Goal: Information Seeking & Learning: Learn about a topic

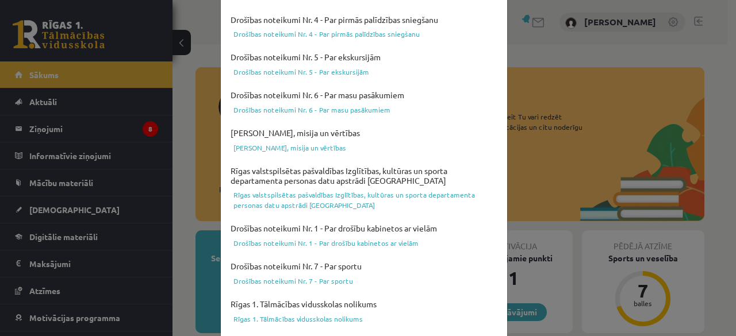
scroll to position [491, 0]
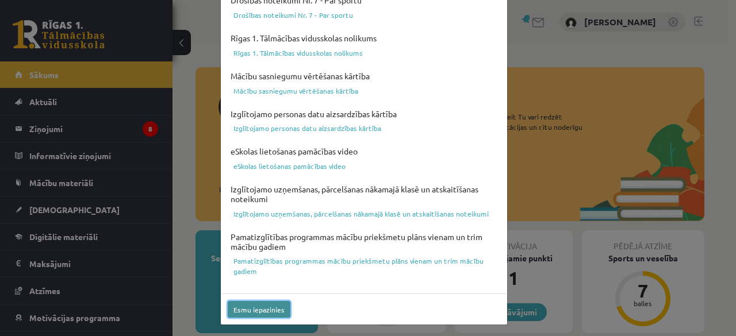
click at [241, 309] on button "Esmu iepazinies" at bounding box center [259, 309] width 63 height 17
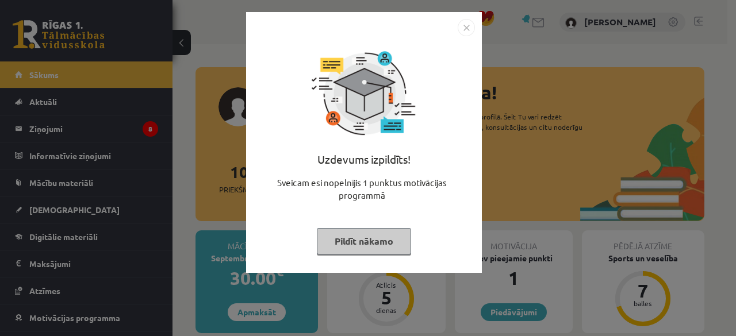
click at [462, 21] on img "Close" at bounding box center [466, 27] width 17 height 17
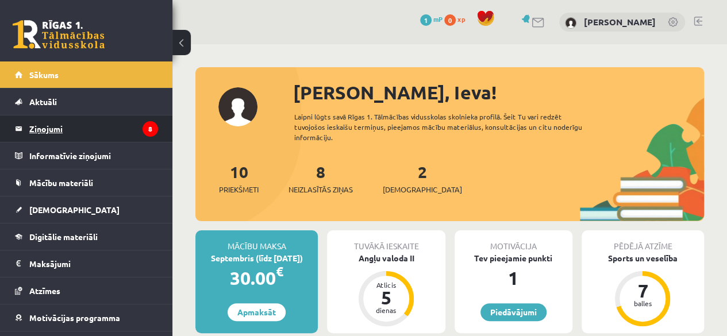
click at [113, 124] on legend "Ziņojumi 8" at bounding box center [93, 129] width 129 height 26
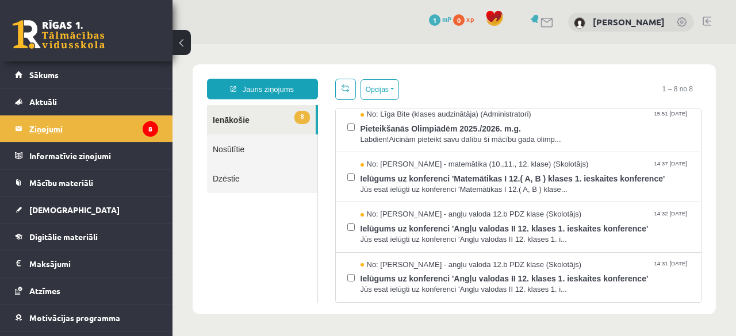
scroll to position [59, 0]
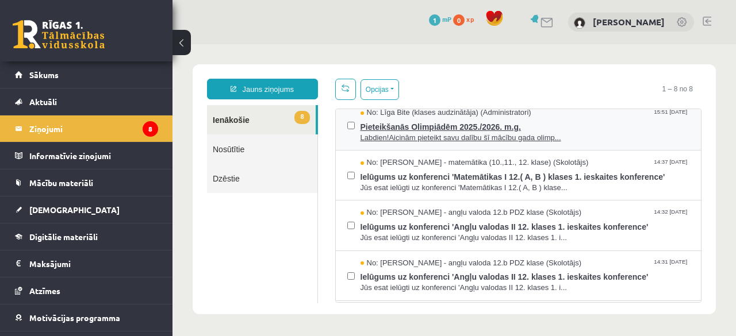
click at [451, 129] on span "Pieteikšanās Olimpiādēm 2025./2026. m.g." at bounding box center [524, 125] width 329 height 14
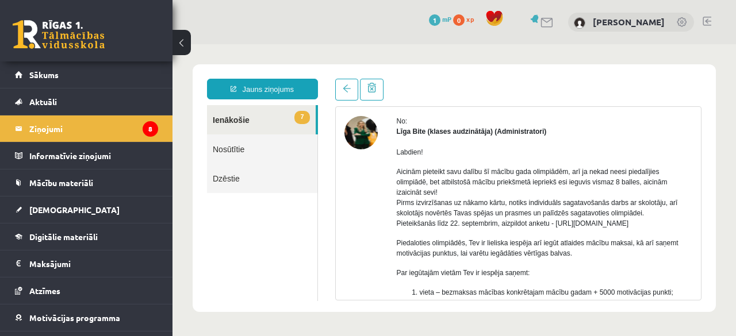
scroll to position [249, 0]
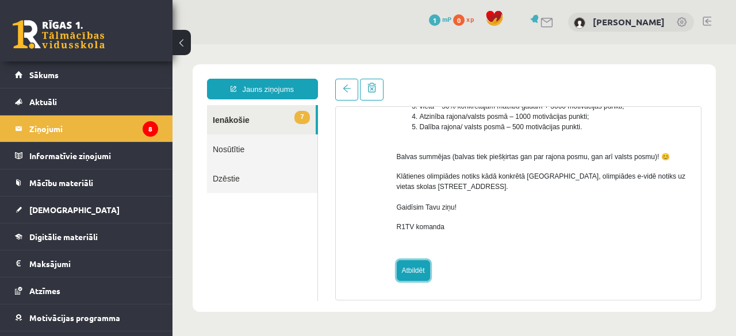
click at [420, 267] on link "Atbildēt" at bounding box center [413, 270] width 33 height 21
type input "**********"
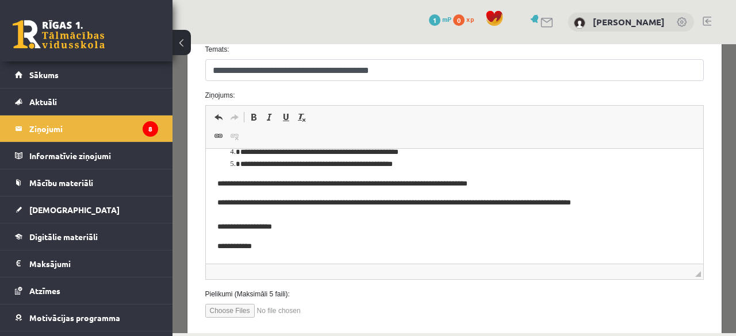
scroll to position [0, 0]
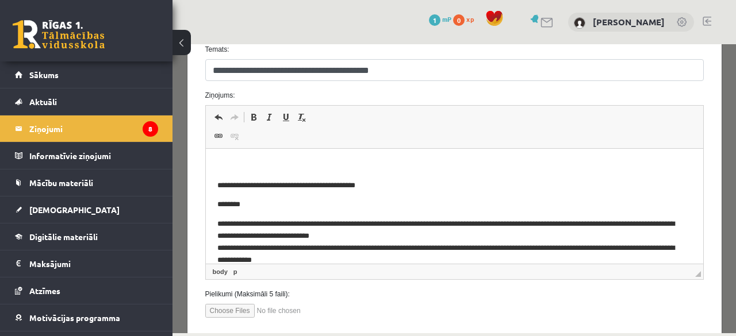
click at [283, 171] on p "Editor, wiswyg-editor-47024776550200-1757541883-190" at bounding box center [454, 166] width 474 height 12
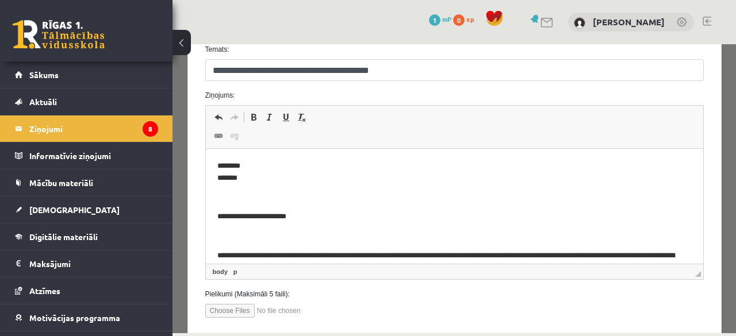
click at [217, 214] on p "**********" at bounding box center [446, 217] width 458 height 12
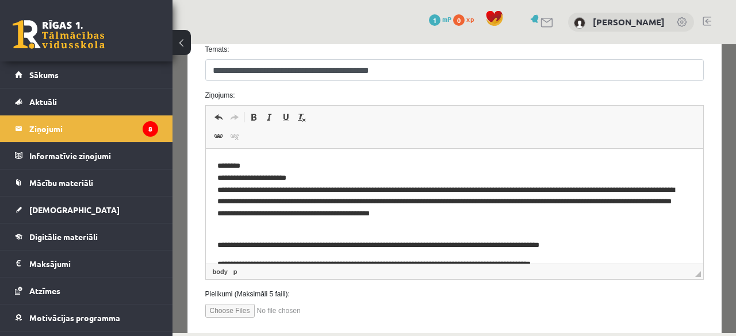
click at [357, 189] on p "**********" at bounding box center [446, 196] width 458 height 72
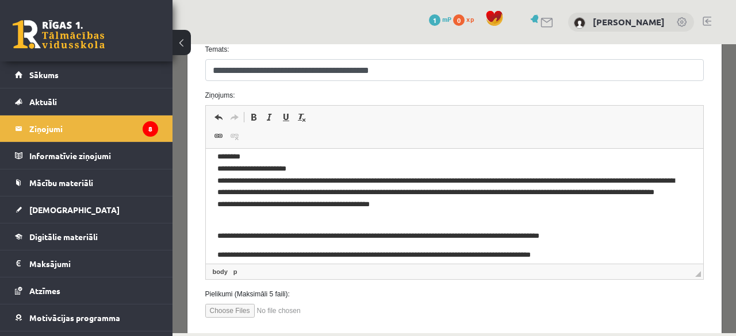
scroll to position [9, 0]
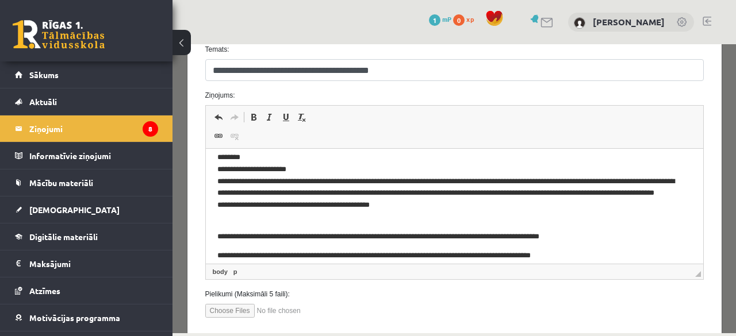
click at [218, 239] on p "**********" at bounding box center [446, 237] width 458 height 12
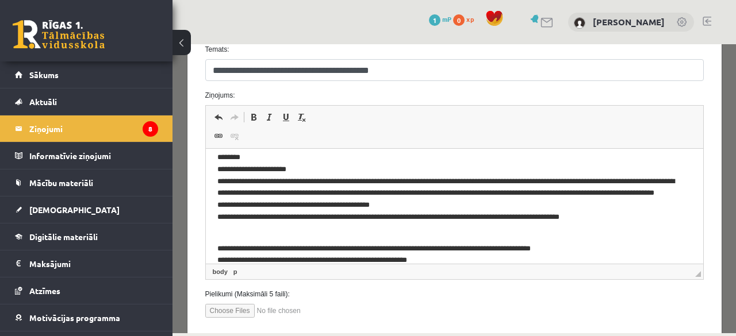
click at [382, 202] on p "**********" at bounding box center [446, 194] width 458 height 84
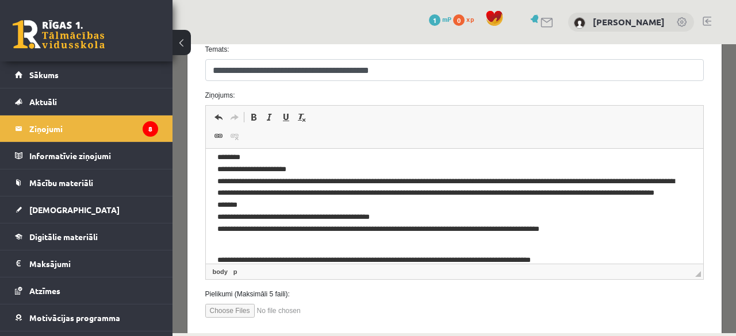
click at [320, 157] on p "**********" at bounding box center [446, 199] width 458 height 95
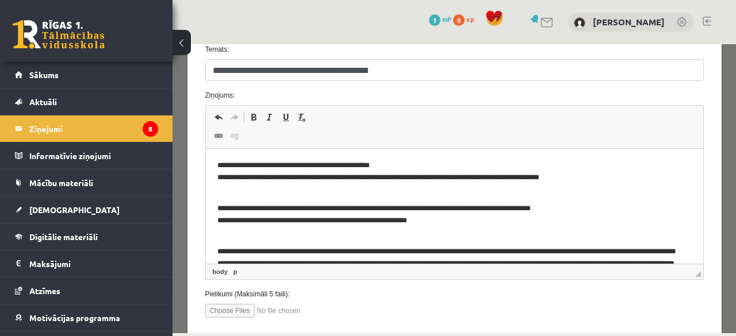
scroll to position [73, 0]
click at [217, 209] on p "**********" at bounding box center [446, 214] width 458 height 24
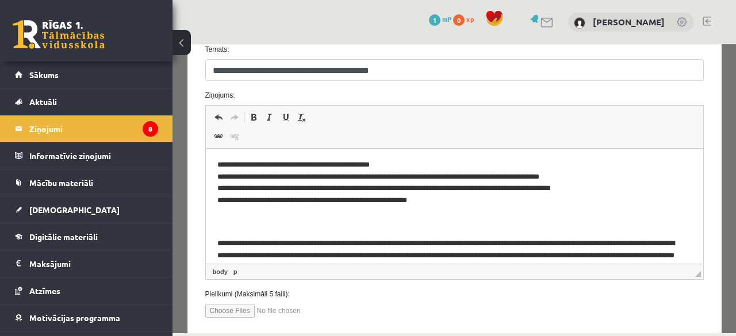
click at [287, 218] on p "**********" at bounding box center [446, 153] width 458 height 132
click at [272, 230] on p "**********" at bounding box center [446, 268] width 458 height 84
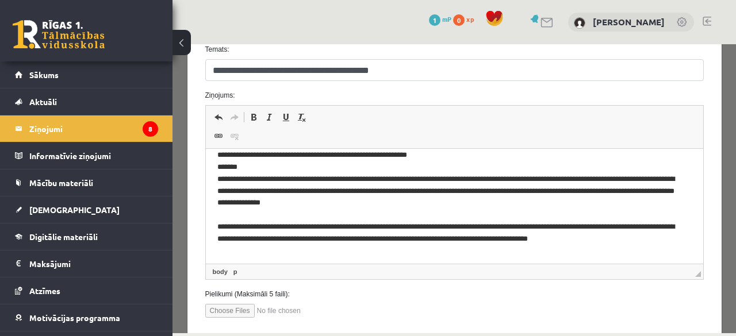
scroll to position [124, 0]
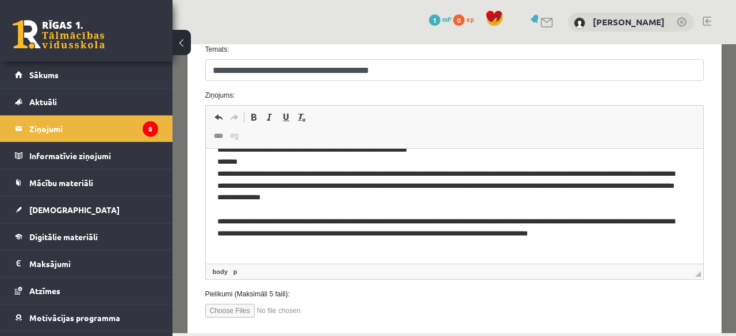
click at [216, 235] on html "**********" at bounding box center [453, 324] width 497 height 599
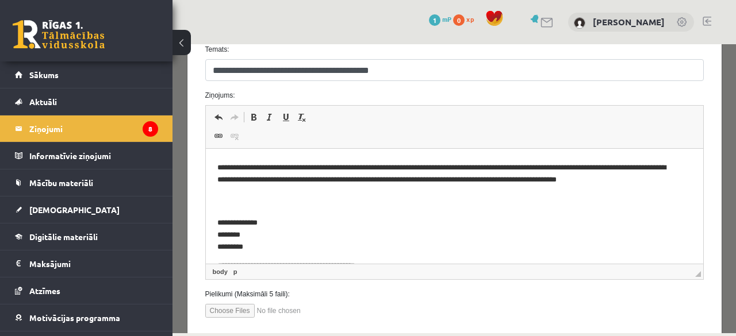
scroll to position [178, 0]
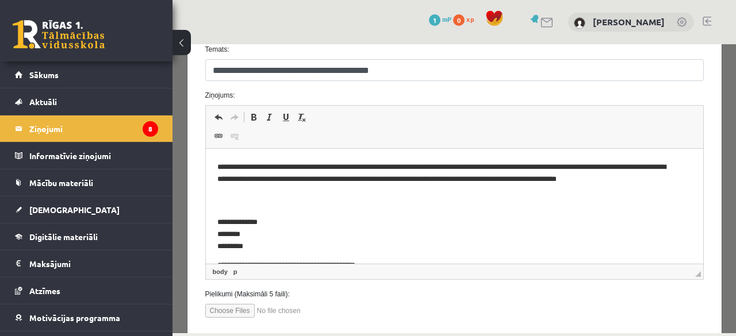
click at [294, 207] on p "**********" at bounding box center [446, 229] width 458 height 48
click at [256, 202] on body "**********" at bounding box center [454, 270] width 474 height 576
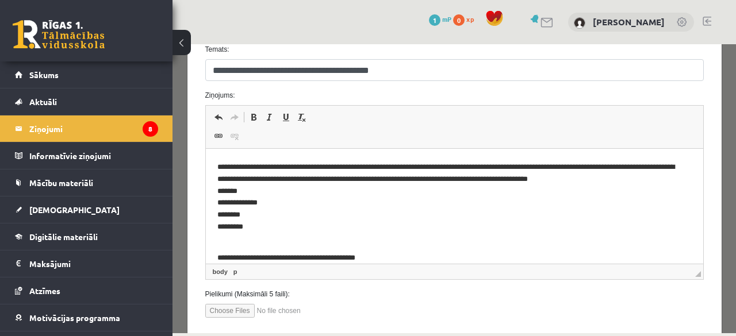
click at [278, 216] on p "**********" at bounding box center [446, 113] width 458 height 263
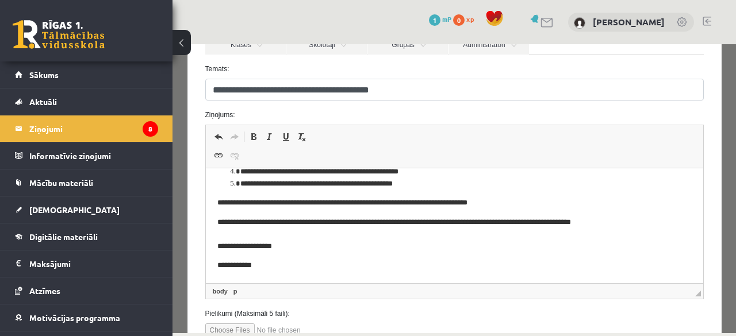
scroll to position [161, 0]
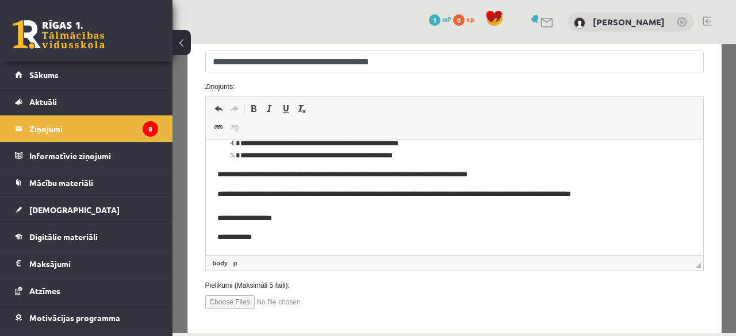
click at [261, 262] on span "◢ Elements path body p" at bounding box center [454, 263] width 497 height 16
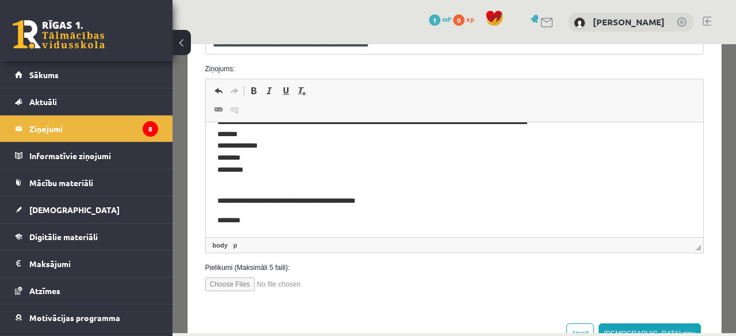
scroll to position [210, 0]
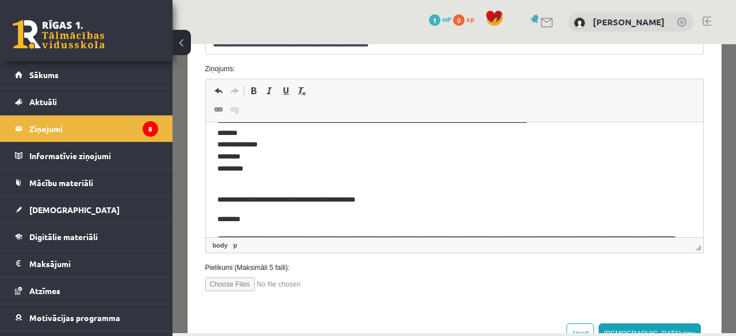
click at [380, 134] on p "**********" at bounding box center [446, 55] width 458 height 263
click at [432, 182] on p "**********" at bounding box center [446, 55] width 458 height 263
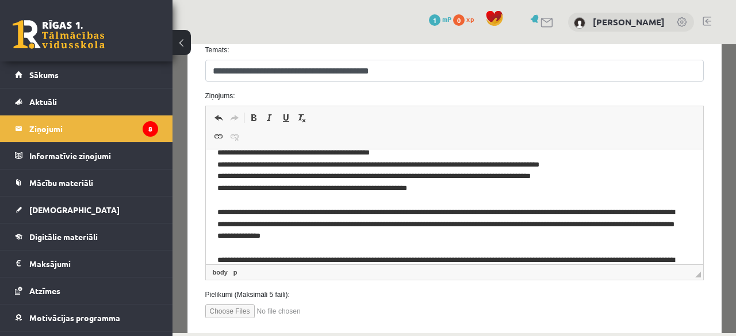
scroll to position [86, 0]
click at [472, 213] on p "**********" at bounding box center [446, 206] width 458 height 263
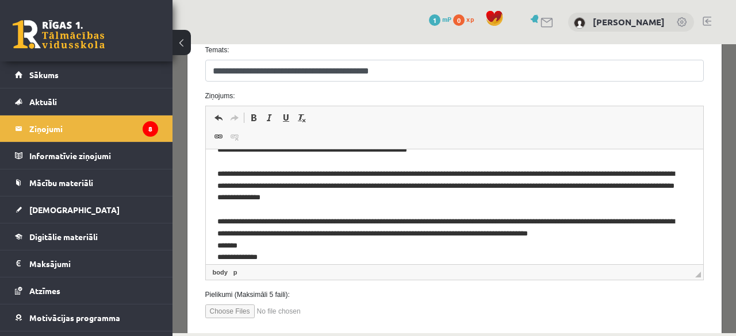
scroll to position [130, 0]
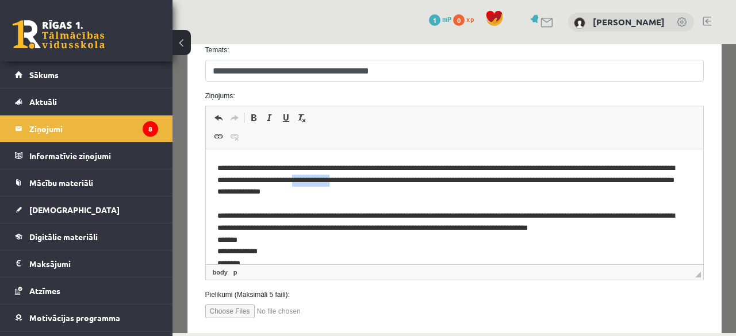
drag, startPoint x: 420, startPoint y: 194, endPoint x: 378, endPoint y: 194, distance: 42.0
click at [378, 194] on p "**********" at bounding box center [446, 162] width 458 height 263
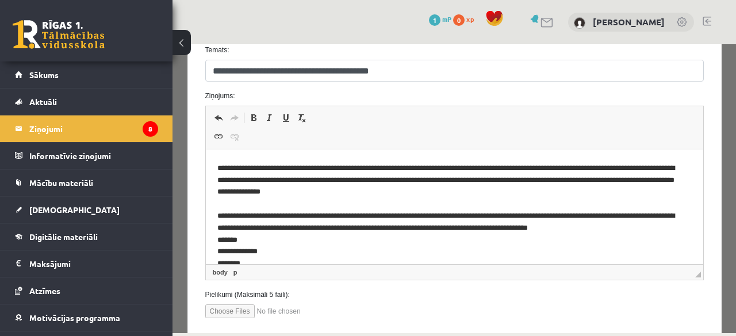
click at [460, 211] on p "**********" at bounding box center [446, 162] width 458 height 263
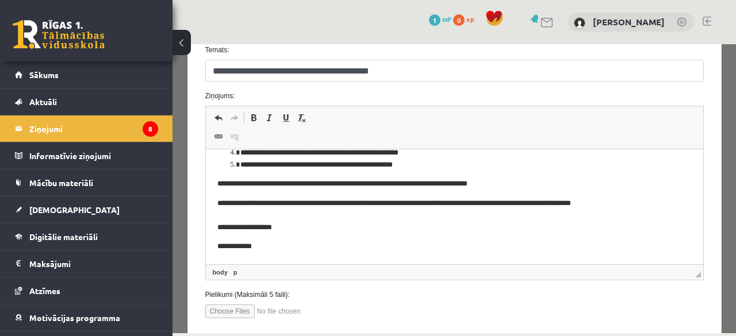
scroll to position [218, 0]
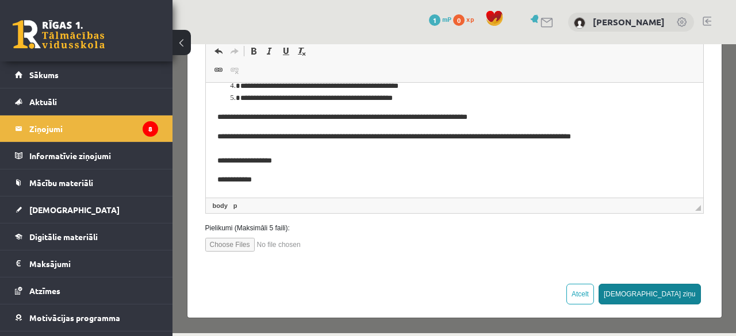
click at [680, 292] on button "Sūtīt ziņu" at bounding box center [649, 294] width 102 height 21
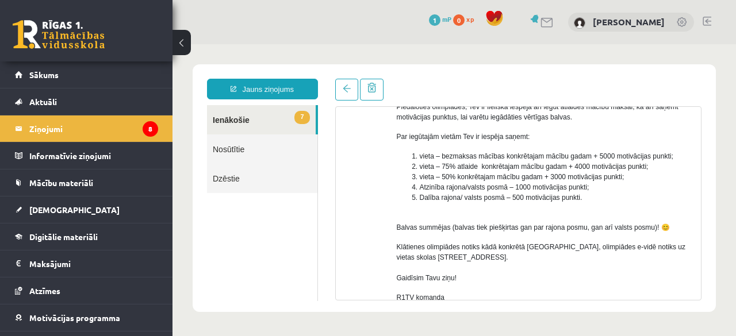
scroll to position [249, 0]
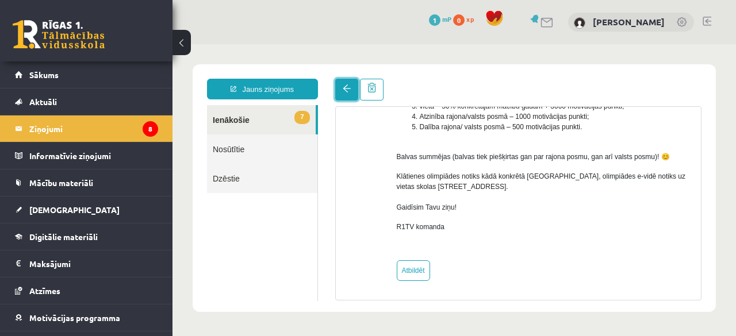
click at [342, 83] on link at bounding box center [346, 90] width 23 height 22
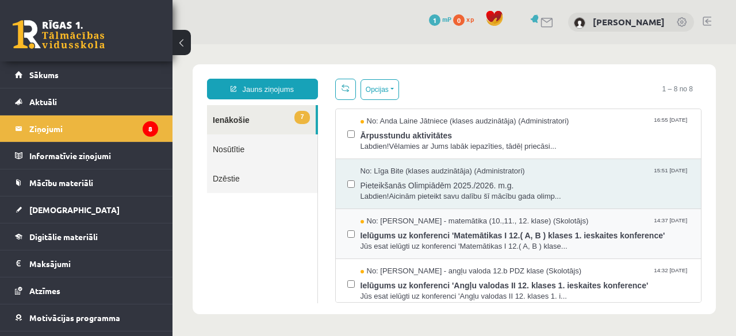
scroll to position [0, 0]
click at [503, 139] on span "Ārpusstundu aktivitātes" at bounding box center [524, 134] width 329 height 14
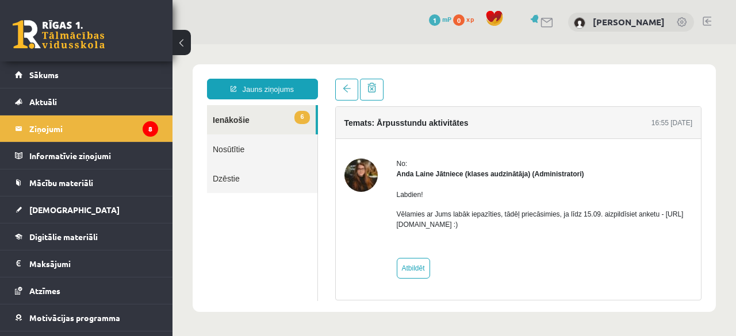
drag, startPoint x: 392, startPoint y: 224, endPoint x: 519, endPoint y: 226, distance: 127.0
click at [519, 226] on div "No: Anda Laine Jātniece (klases audzinātāja) (Administratori) Labdien! Vēlamies…" at bounding box center [518, 219] width 348 height 120
copy p "https://forms.gle/mVxkUEapGFxHM7hU7"
click at [339, 91] on link at bounding box center [346, 90] width 23 height 22
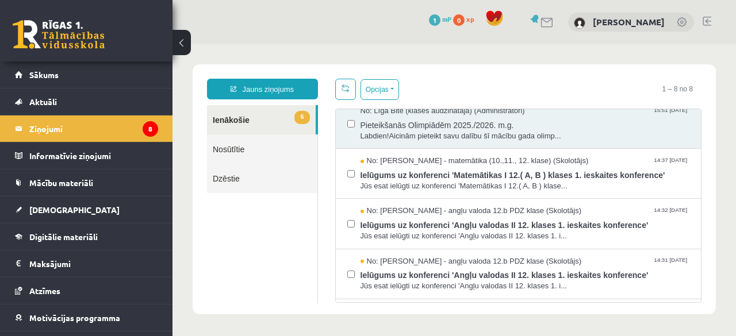
scroll to position [62, 0]
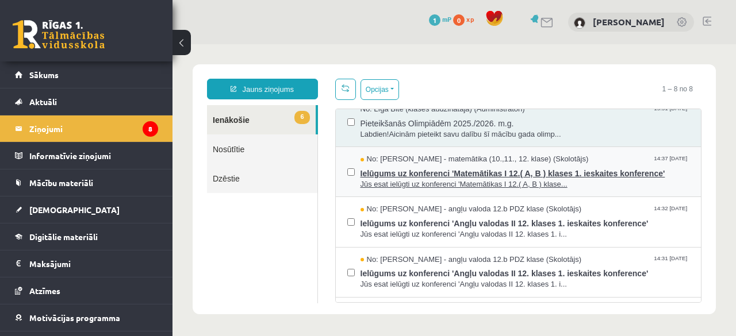
click at [478, 179] on span "Jūs esat ielūgti uz konferenci 'Matemātikas I 12.( A, B ) klase..." at bounding box center [524, 184] width 329 height 11
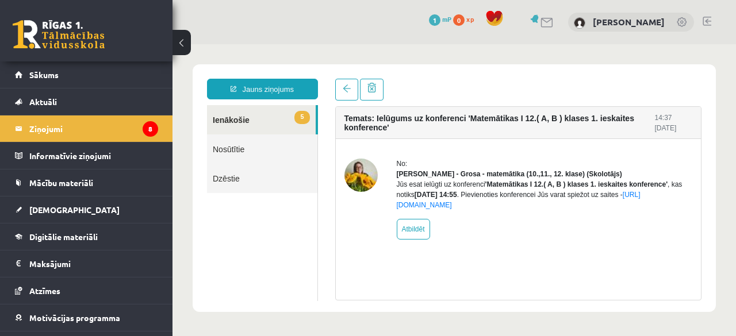
scroll to position [0, 0]
drag, startPoint x: 471, startPoint y: 199, endPoint x: 433, endPoint y: 197, distance: 38.0
click at [433, 197] on div "Jūs esat ielūgti uz konferenci 'Matemātikas I 12.( A, B ) klases 1. ieskaites k…" at bounding box center [545, 194] width 296 height 31
click at [344, 91] on span at bounding box center [347, 88] width 8 height 8
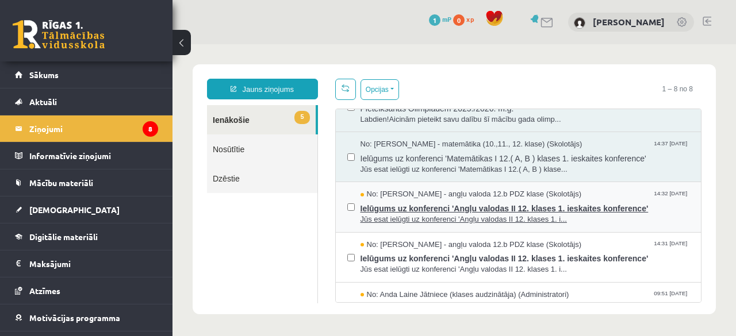
click at [474, 211] on span "Ielūgums uz konferenci 'Angļu valodas II 12. klases 1. ieskaites konference'" at bounding box center [524, 207] width 329 height 14
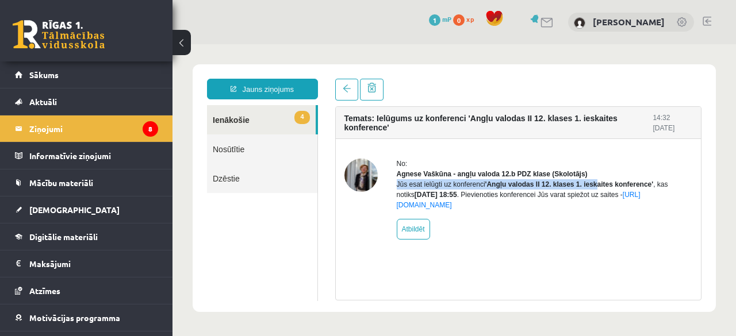
drag, startPoint x: 594, startPoint y: 198, endPoint x: 493, endPoint y: 188, distance: 101.6
click at [493, 188] on div "Jūs esat ielūgti uz konferenci 'Angļu valodas II 12. klases 1. ieskaites konfer…" at bounding box center [545, 194] width 296 height 31
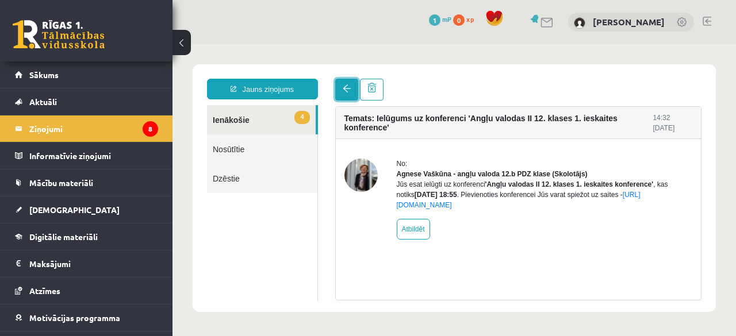
click at [344, 94] on link at bounding box center [346, 90] width 23 height 22
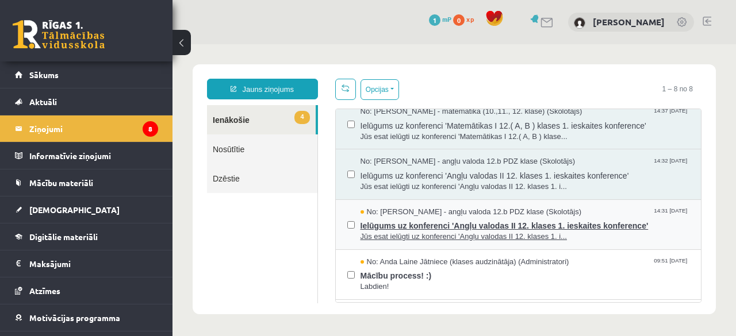
scroll to position [110, 0]
click at [589, 226] on span "Ielūgums uz konferenci 'Angļu valodas II 12. klases 1. ieskaites konference'" at bounding box center [524, 224] width 329 height 14
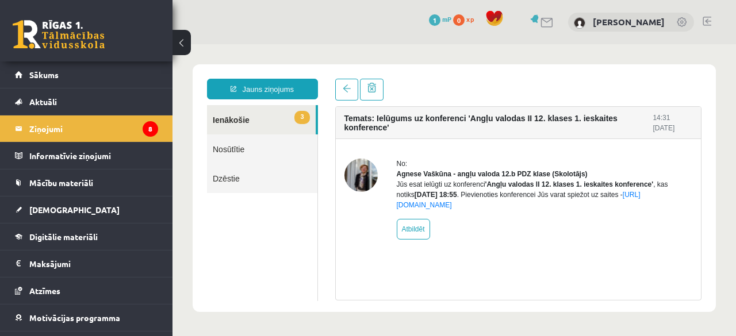
scroll to position [0, 0]
click at [344, 91] on span at bounding box center [347, 88] width 8 height 8
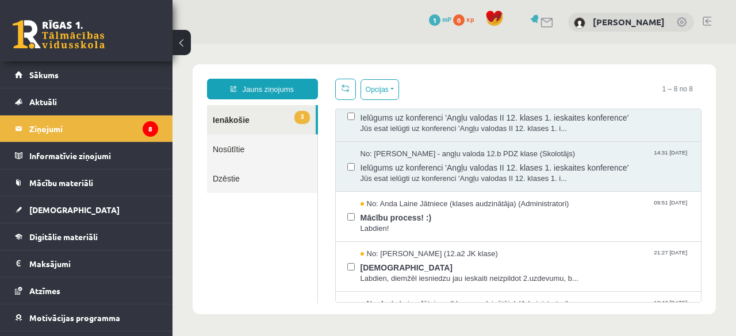
scroll to position [168, 0]
click at [480, 212] on span "Mācību process! :)" at bounding box center [524, 216] width 329 height 14
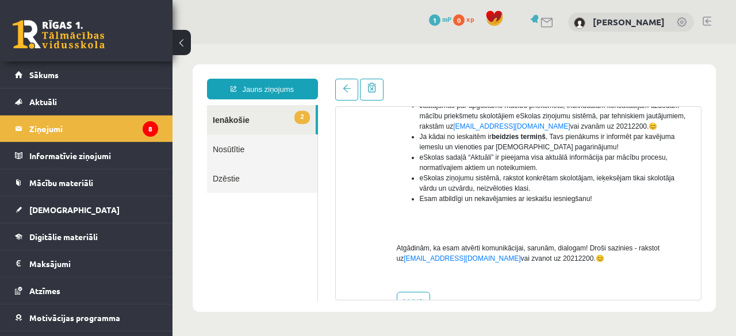
scroll to position [303, 0]
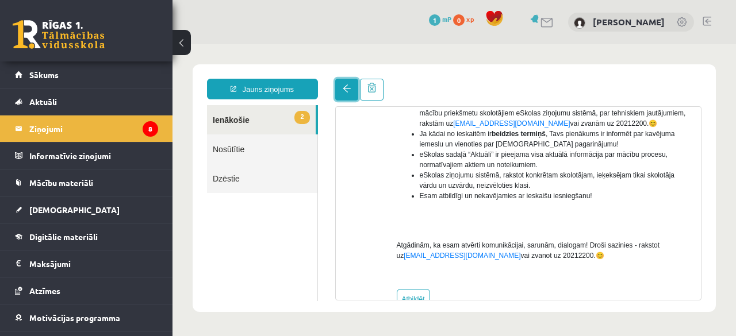
click at [343, 88] on span at bounding box center [347, 88] width 8 height 8
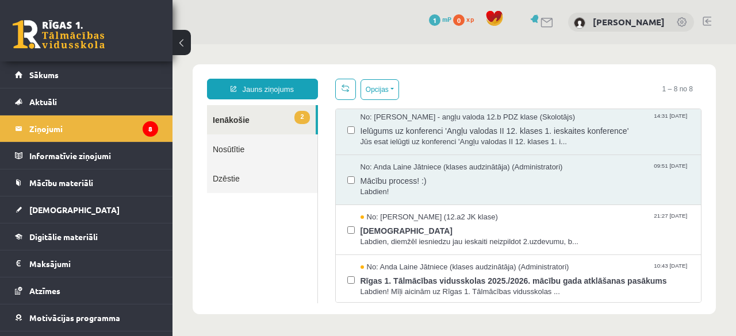
scroll to position [0, 0]
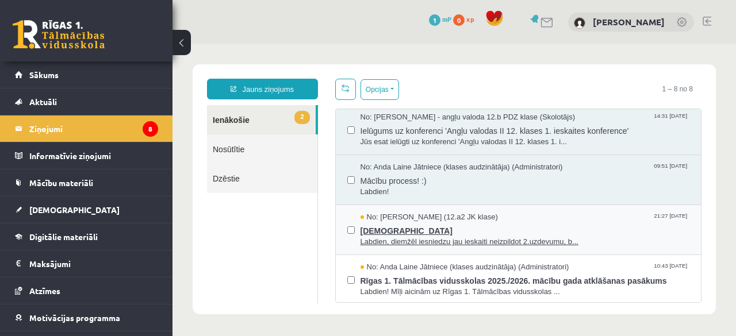
click at [526, 227] on span "ieskaite" at bounding box center [524, 229] width 329 height 14
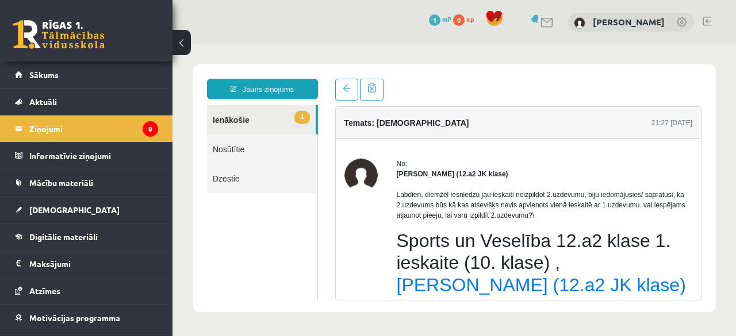
scroll to position [59, 0]
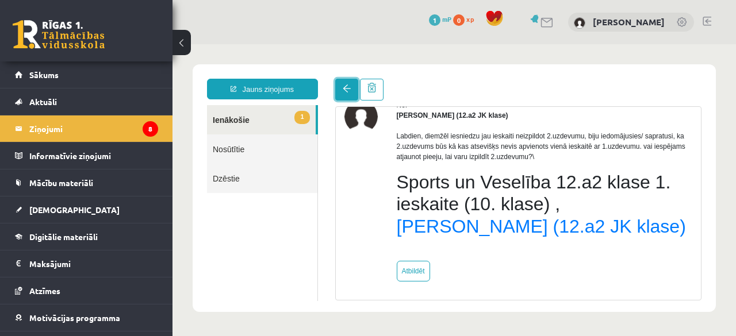
click at [339, 90] on link at bounding box center [346, 90] width 23 height 22
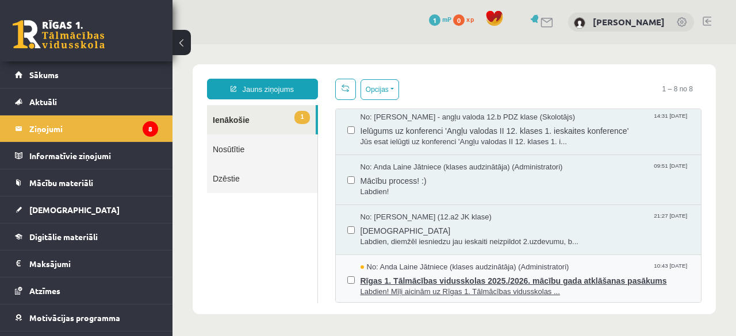
click at [428, 278] on span "Rīgas 1. Tālmācības vidusskolas 2025./2026. mācību gada atklāšanas pasākums" at bounding box center [524, 279] width 329 height 14
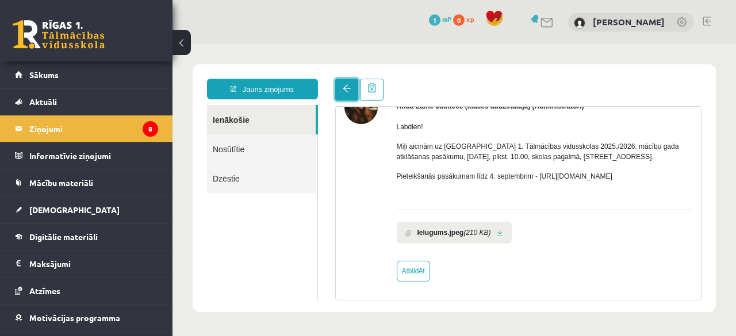
click at [343, 91] on span at bounding box center [347, 88] width 8 height 8
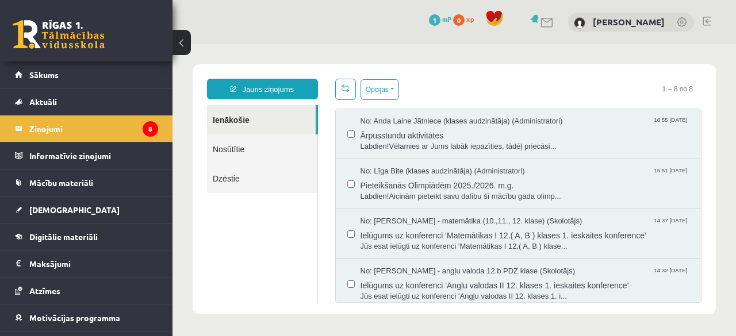
click at [247, 148] on link "Nosūtītie" at bounding box center [262, 148] width 110 height 29
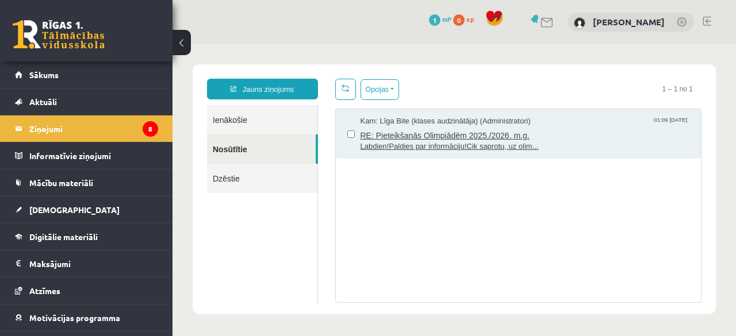
click at [576, 135] on span "RE: Pieteikšanās Olimpiādēm 2025./2026. m.g." at bounding box center [524, 134] width 329 height 14
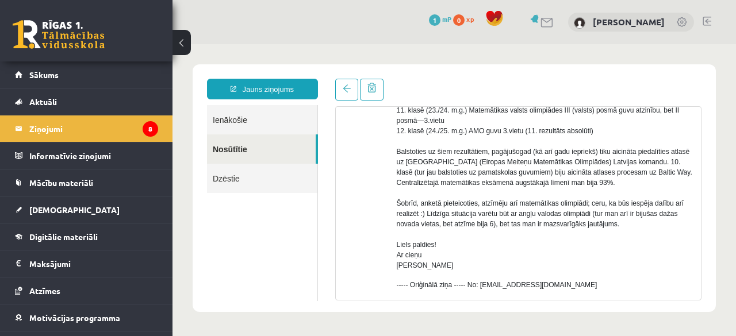
scroll to position [222, 0]
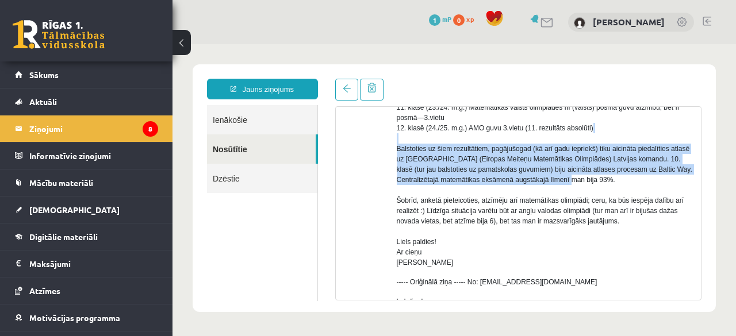
drag, startPoint x: 642, startPoint y: 182, endPoint x: 625, endPoint y: 143, distance: 43.2
click at [625, 143] on p "Labdien! Paldies par informāciju! Cik saprotu, uz olimpiādi pieteikties ļauts, …" at bounding box center [545, 128] width 296 height 279
drag, startPoint x: 625, startPoint y: 143, endPoint x: 633, endPoint y: 186, distance: 43.9
click at [633, 186] on p "Labdien! Paldies par informāciju! Cik saprotu, uz olimpiādi pieteikties ļauts, …" at bounding box center [545, 128] width 296 height 279
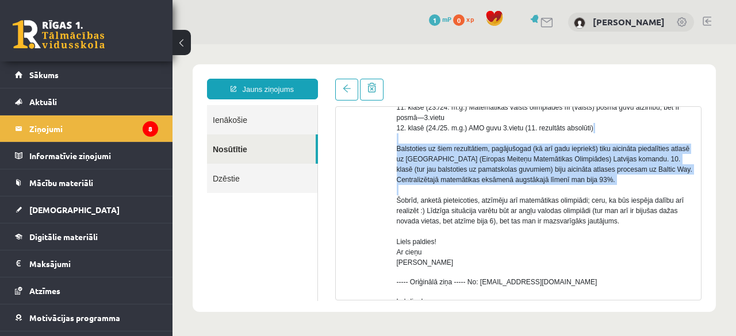
click at [633, 186] on p "Labdien! Paldies par informāciju! Cik saprotu, uz olimpiādi pieteikties ļauts, …" at bounding box center [545, 128] width 296 height 279
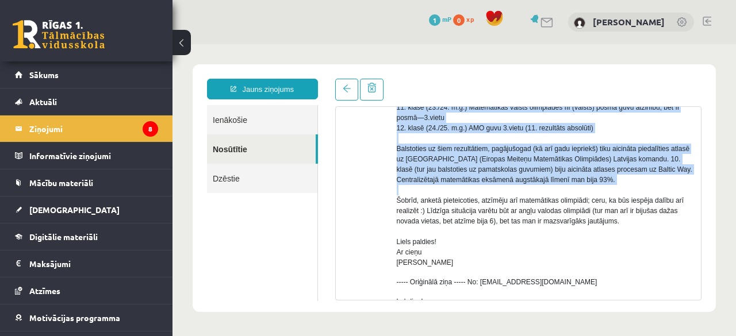
scroll to position [214, 0]
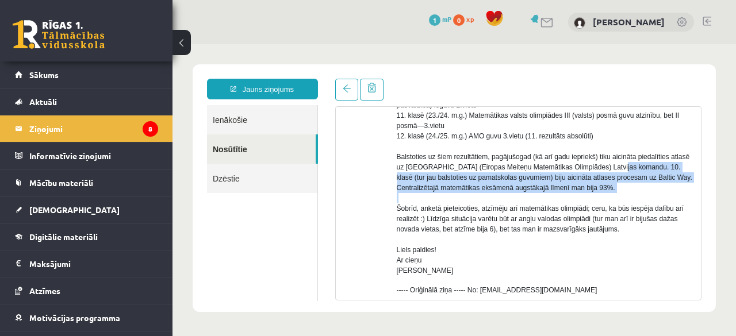
drag, startPoint x: 633, startPoint y: 186, endPoint x: 634, endPoint y: 161, distance: 24.7
click at [634, 161] on p "Labdien! Paldies par informāciju! Cik saprotu, uz olimpiādi pieteikties ļauts, …" at bounding box center [545, 136] width 296 height 279
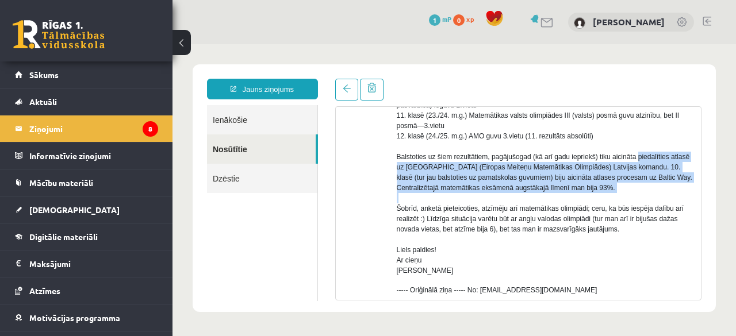
click at [634, 161] on p "Labdien! Paldies par informāciju! Cik saprotu, uz olimpiādi pieteikties ļauts, …" at bounding box center [545, 136] width 296 height 279
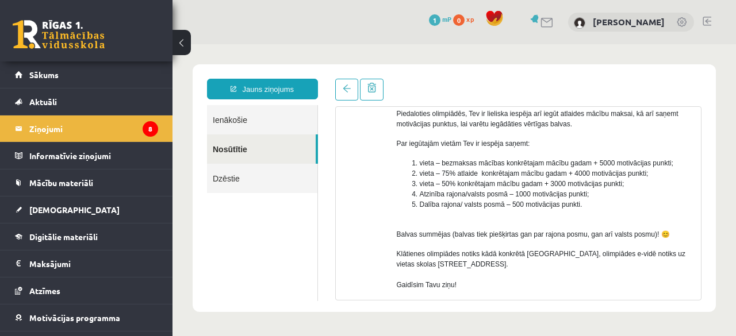
scroll to position [501, 0]
click at [450, 231] on p "Balvas summējas (balvas tiek piešķirtas gan par rajona posmu, gan arī valsts po…" at bounding box center [545, 234] width 296 height 10
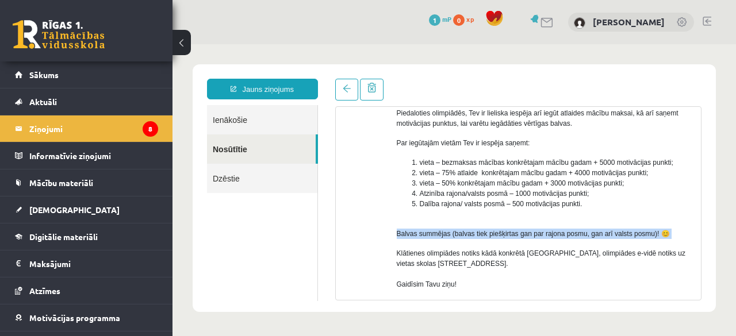
click at [450, 231] on p "Balvas summējas (balvas tiek piešķirtas gan par rajona posmu, gan arī valsts po…" at bounding box center [545, 234] width 296 height 10
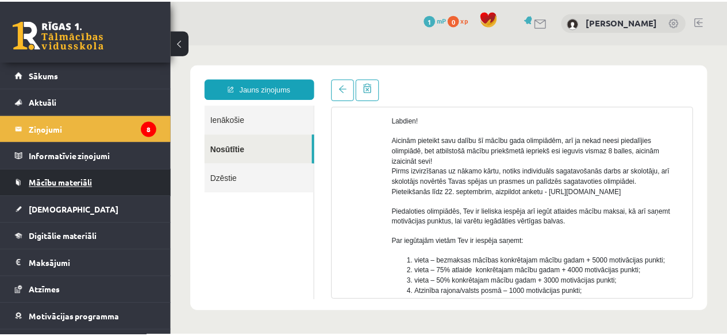
scroll to position [46, 0]
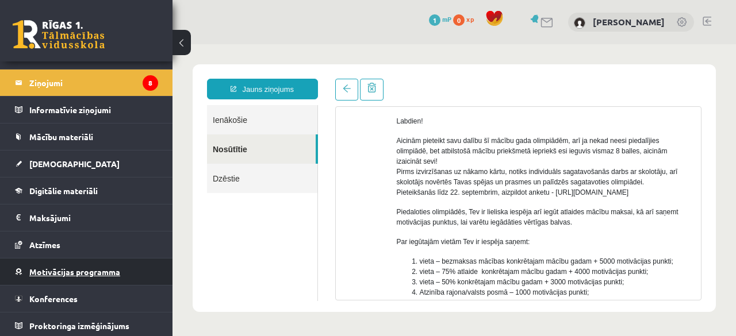
click at [60, 268] on span "Motivācijas programma" at bounding box center [74, 272] width 91 height 10
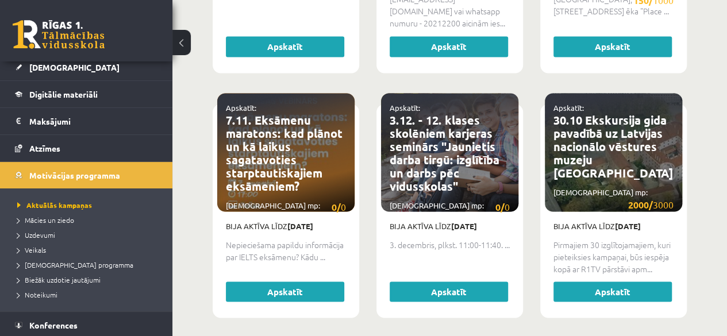
scroll to position [169, 0]
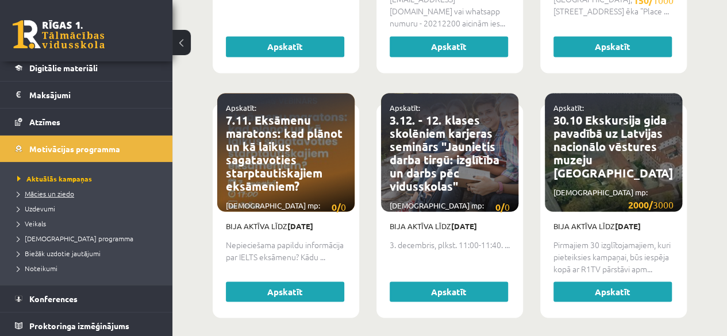
click at [57, 193] on span "Mācies un ziedo" at bounding box center [45, 193] width 57 height 9
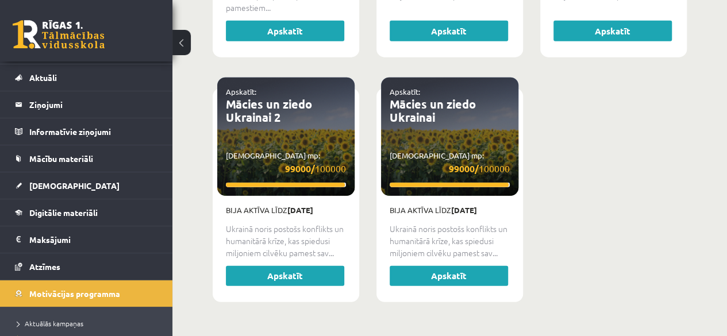
scroll to position [15, 0]
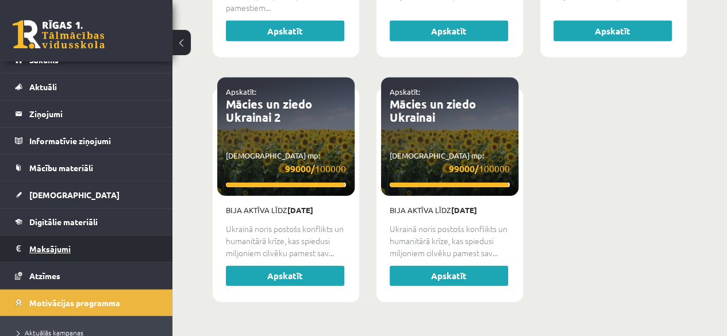
click at [66, 247] on legend "Maksājumi 0" at bounding box center [93, 249] width 129 height 26
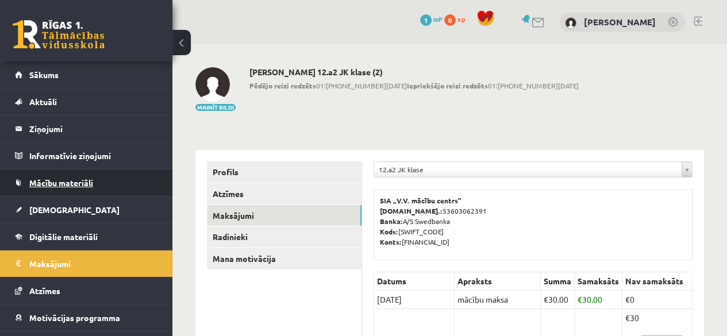
click at [77, 179] on span "Mācību materiāli" at bounding box center [61, 183] width 64 height 10
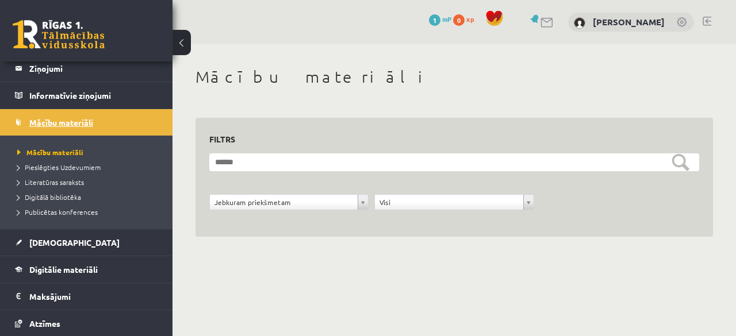
scroll to position [63, 0]
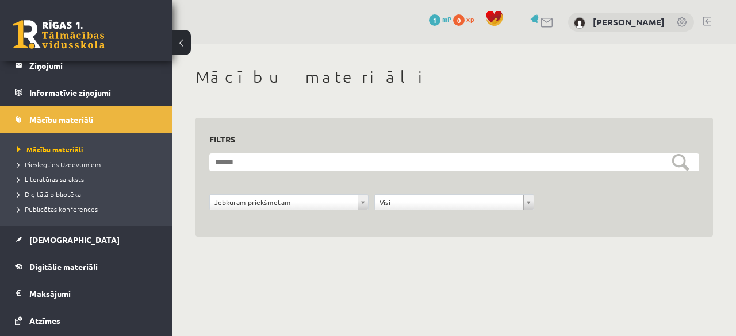
click at [84, 165] on span "Pieslēgties Uzdevumiem" at bounding box center [58, 164] width 83 height 9
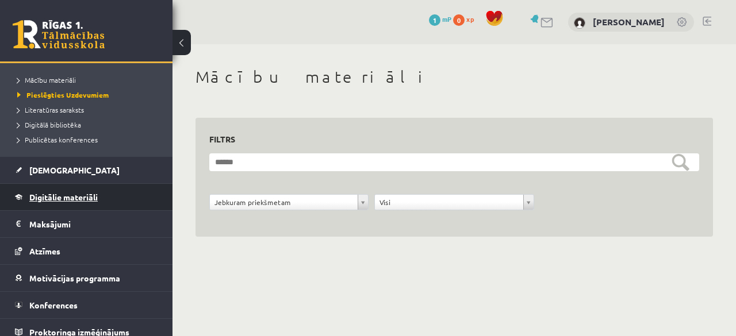
click at [79, 200] on span "Digitālie materiāli" at bounding box center [63, 197] width 68 height 10
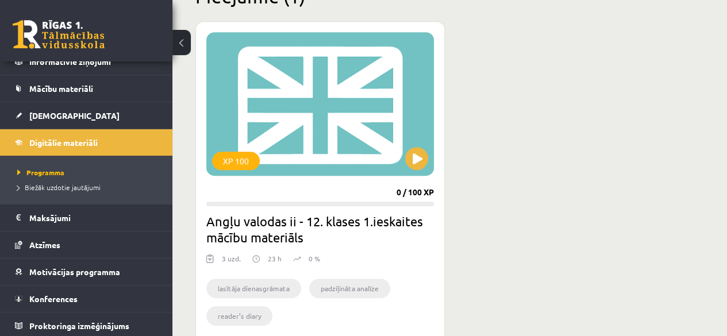
scroll to position [325, 0]
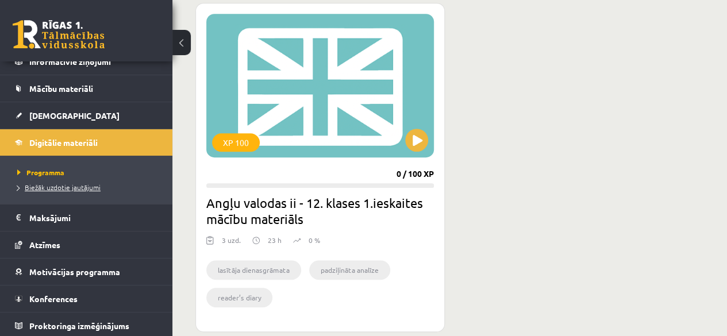
click at [62, 187] on span "Biežāk uzdotie jautājumi" at bounding box center [58, 187] width 83 height 9
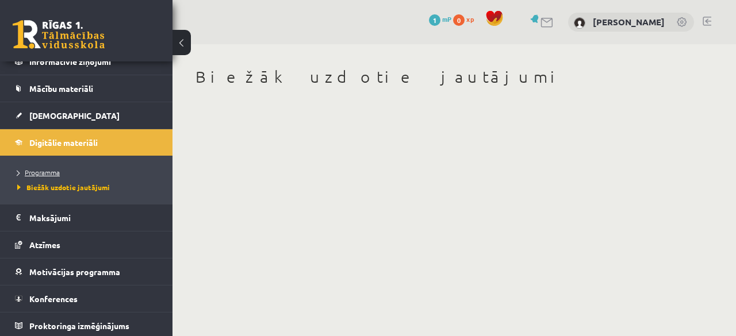
click at [55, 175] on link "Programma" at bounding box center [89, 172] width 144 height 10
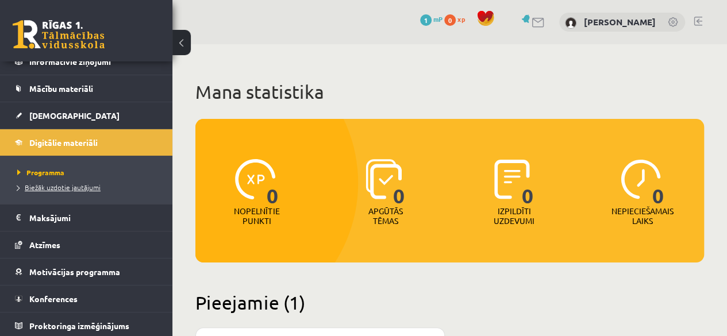
click at [55, 190] on link "Biežāk uzdotie jautājumi" at bounding box center [89, 187] width 144 height 10
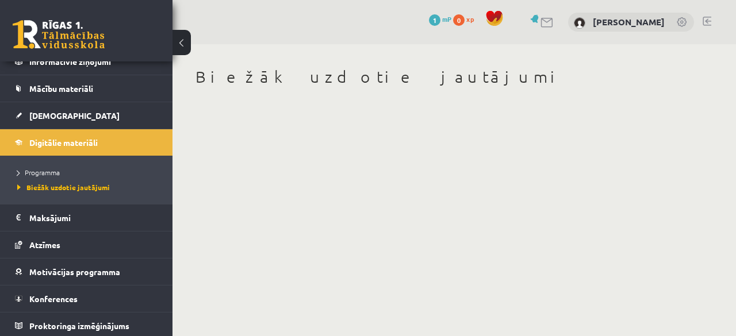
click at [185, 41] on button at bounding box center [181, 42] width 18 height 25
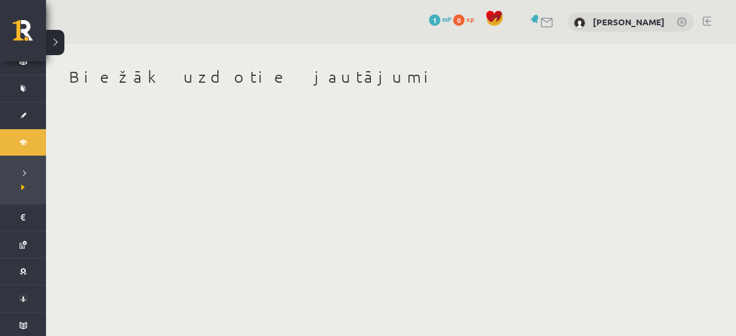
click at [56, 37] on button at bounding box center [55, 42] width 18 height 25
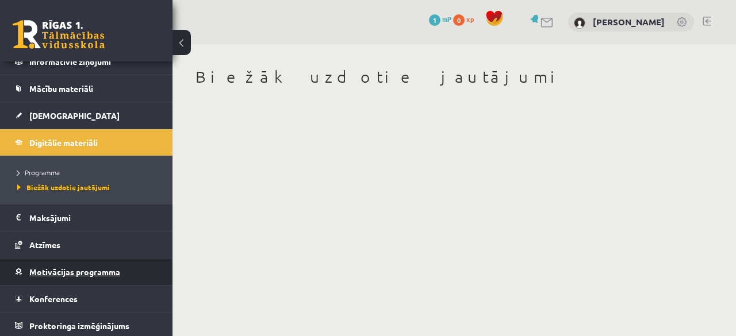
click at [86, 264] on link "Motivācijas programma" at bounding box center [86, 272] width 143 height 26
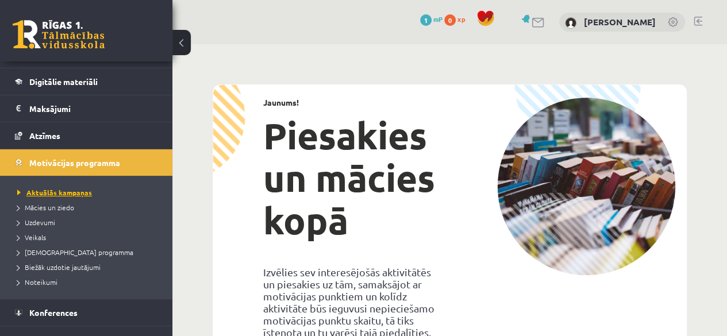
scroll to position [156, 0]
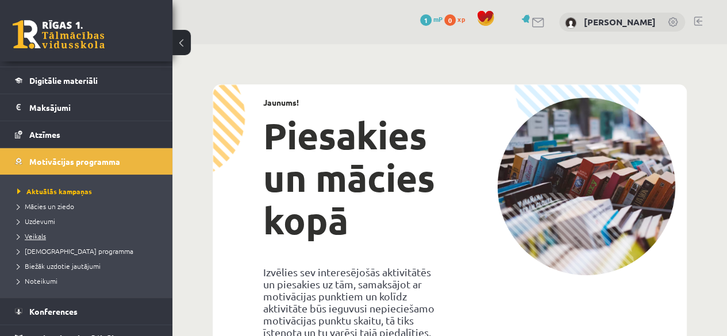
click at [49, 235] on link "Veikals" at bounding box center [89, 236] width 144 height 10
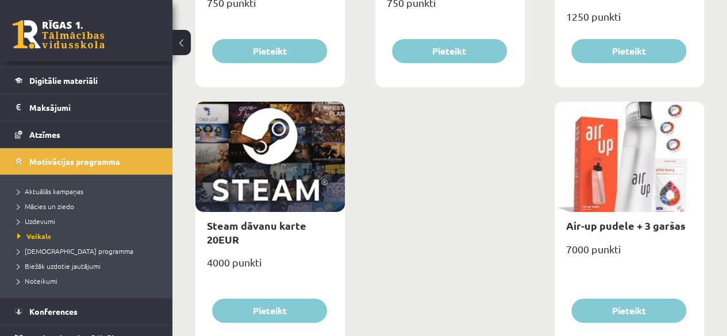
scroll to position [1949, 0]
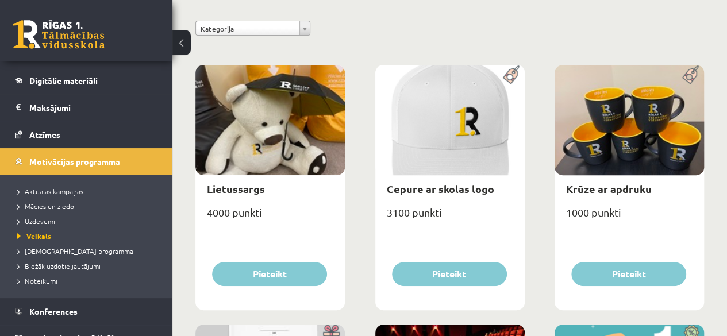
scroll to position [0, 0]
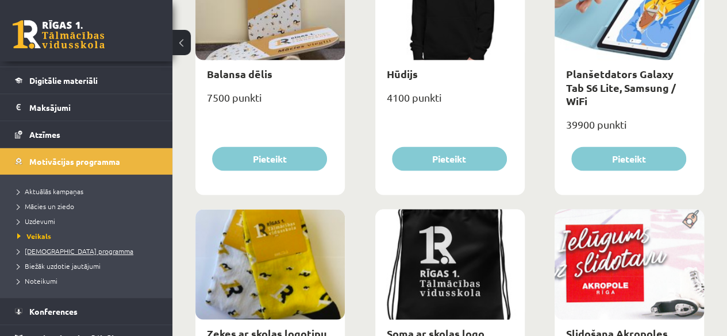
scroll to position [169, 0]
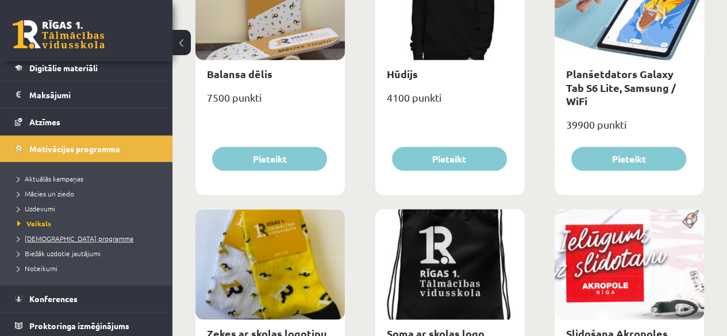
click at [72, 235] on span "[DEMOGRAPHIC_DATA] programma" at bounding box center [75, 238] width 116 height 9
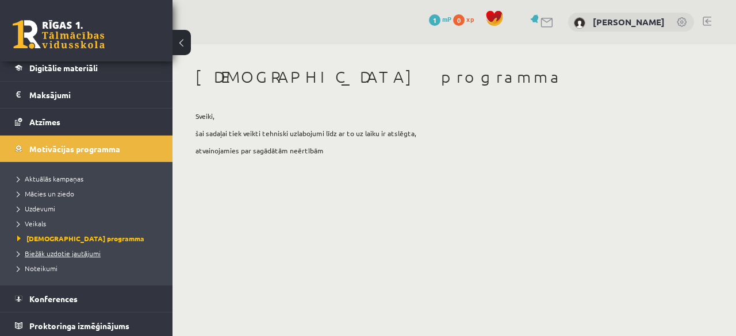
click at [53, 253] on span "Biežāk uzdotie jautājumi" at bounding box center [58, 253] width 83 height 9
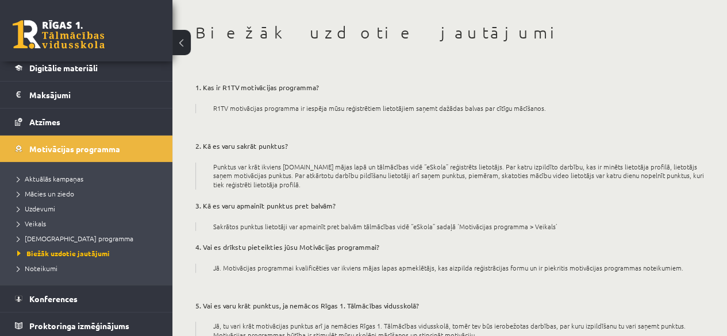
scroll to position [45, 0]
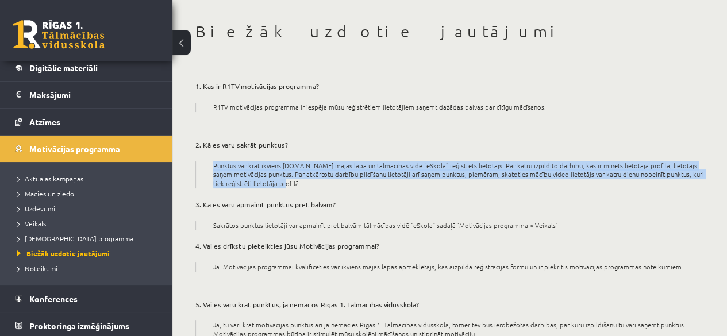
drag, startPoint x: 380, startPoint y: 179, endPoint x: 398, endPoint y: 143, distance: 40.4
click at [398, 143] on p "2. Kā es varu sakrāt punktus?" at bounding box center [449, 145] width 509 height 10
drag, startPoint x: 398, startPoint y: 143, endPoint x: 402, endPoint y: 182, distance: 39.2
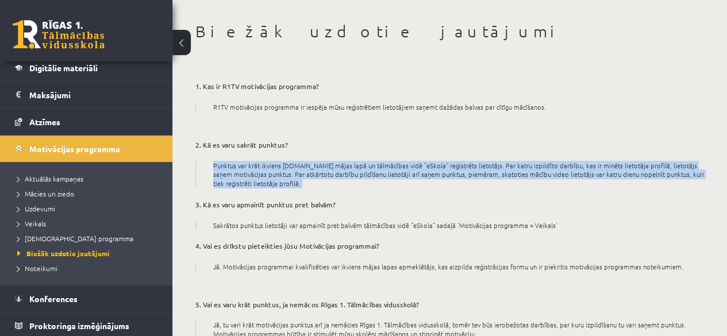
click at [402, 182] on p "Punktus var krāt ikviens R1TV.lv mājas lapā un tālmācības vidē “eSkola” reģistr…" at bounding box center [458, 175] width 491 height 27
drag, startPoint x: 402, startPoint y: 182, endPoint x: 401, endPoint y: 143, distance: 39.1
click at [401, 143] on p "2. Kā es varu sakrāt punktus?" at bounding box center [449, 145] width 509 height 10
drag, startPoint x: 401, startPoint y: 143, endPoint x: 406, endPoint y: 187, distance: 44.1
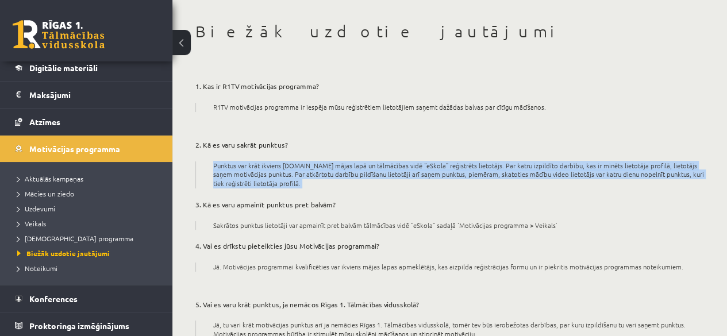
click at [406, 187] on p "Punktus var krāt ikviens R1TV.lv mājas lapā un tālmācības vidē “eSkola” reģistr…" at bounding box center [458, 175] width 491 height 27
drag, startPoint x: 406, startPoint y: 187, endPoint x: 406, endPoint y: 148, distance: 39.1
click at [406, 148] on p "2. Kā es varu sakrāt punktus?" at bounding box center [449, 145] width 509 height 10
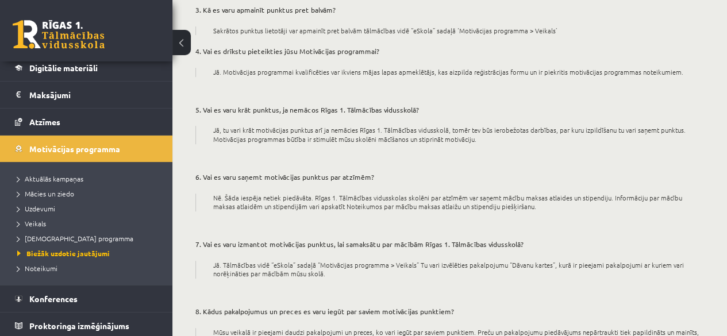
scroll to position [249, 0]
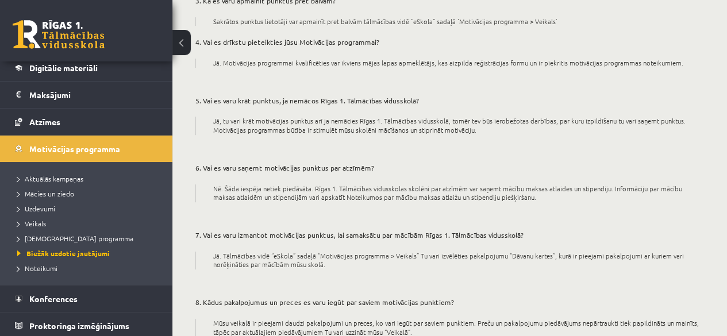
click at [518, 196] on p "Nē. Šāda iespēja netiek piedāvāta. Rīgas 1. Tālmācības vidusskolas skolēni par …" at bounding box center [458, 193] width 491 height 18
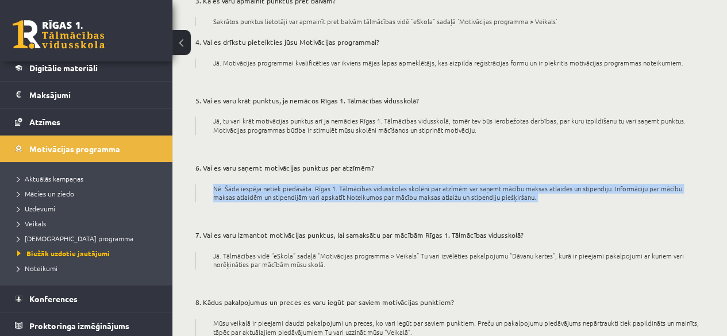
click at [518, 196] on p "Nē. Šāda iespēja netiek piedāvāta. Rīgas 1. Tālmācības vidusskolas skolēni par …" at bounding box center [458, 193] width 491 height 18
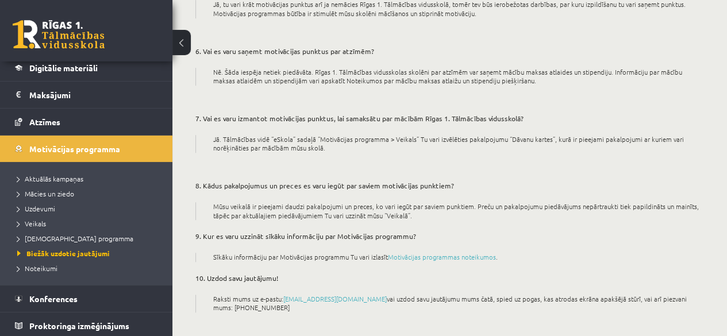
scroll to position [368, 0]
click at [55, 266] on span "Noteikumi" at bounding box center [37, 268] width 40 height 9
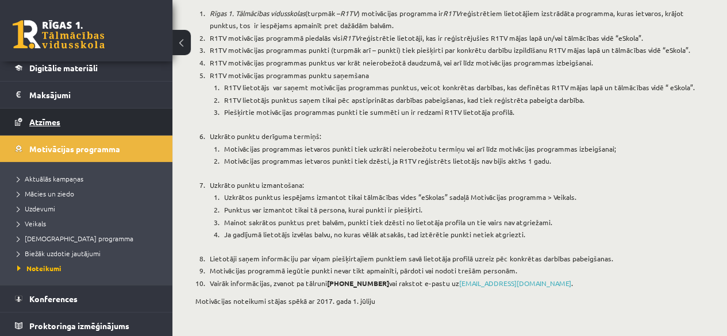
scroll to position [109, 0]
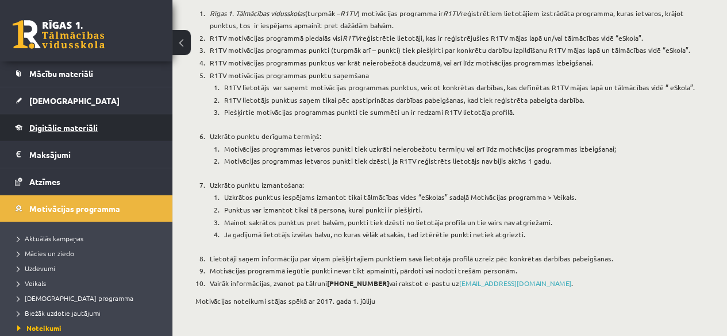
click at [85, 130] on span "Digitālie materiāli" at bounding box center [63, 127] width 68 height 10
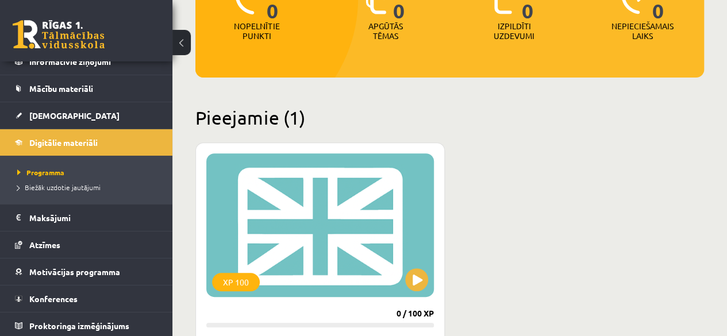
scroll to position [232, 0]
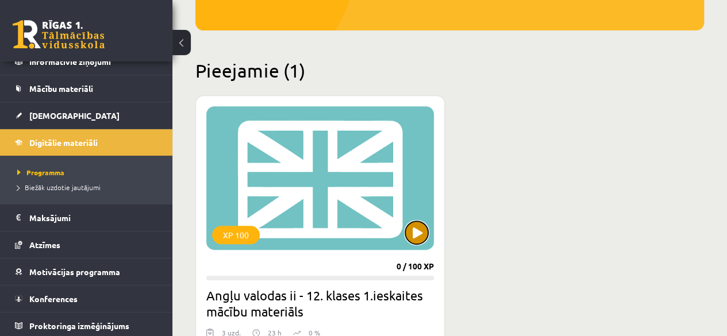
click at [421, 232] on button at bounding box center [416, 232] width 23 height 23
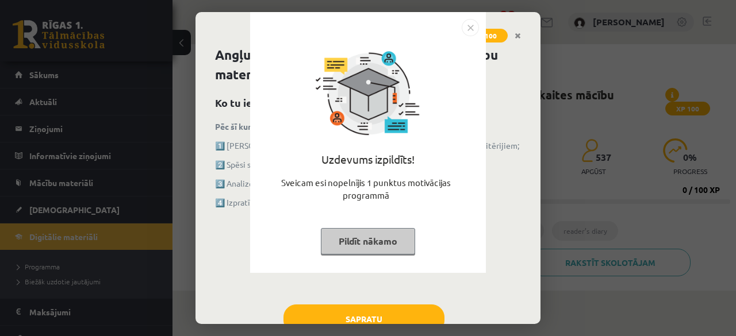
click at [537, 209] on div "Uzdevums izpildīts! Sveicam esi nopelnījis 1 punktus motivācijas programmā Pild…" at bounding box center [368, 168] width 736 height 336
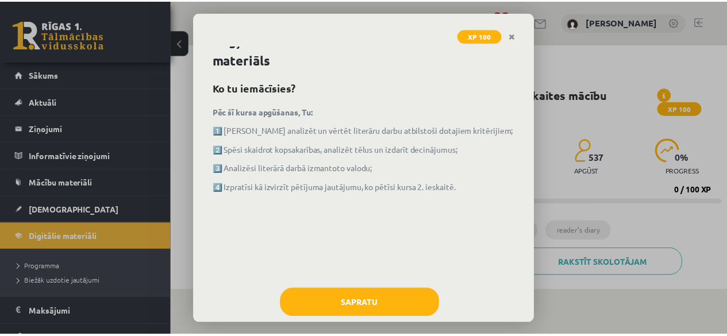
scroll to position [36, 0]
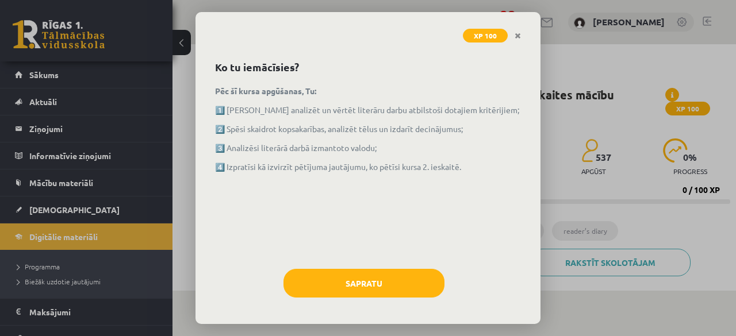
click at [649, 143] on div "XP 100 Angļu valodas ii - 12. klases 1.ieskaites mācību materiāls Ko tu iemācīs…" at bounding box center [368, 168] width 736 height 336
click at [517, 31] on link "Close" at bounding box center [518, 36] width 20 height 22
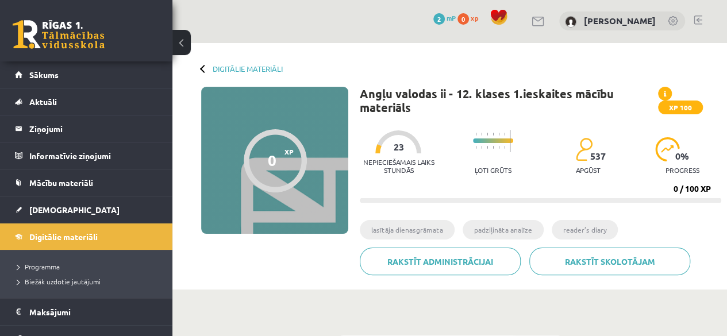
scroll to position [0, 0]
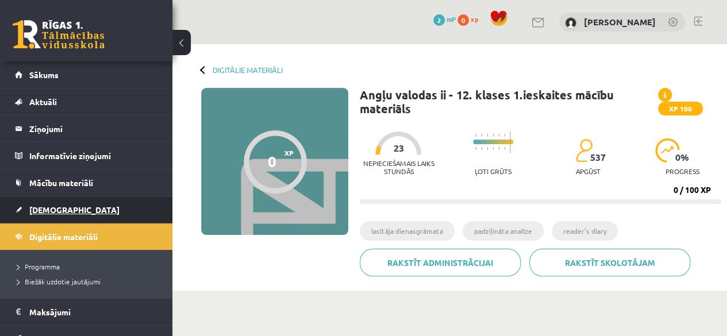
click at [81, 203] on link "[DEMOGRAPHIC_DATA]" at bounding box center [86, 210] width 143 height 26
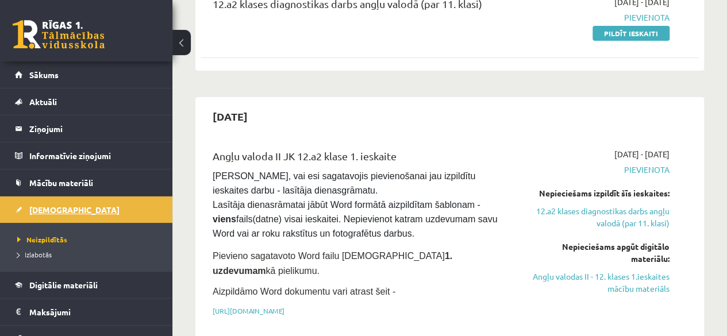
scroll to position [171, 0]
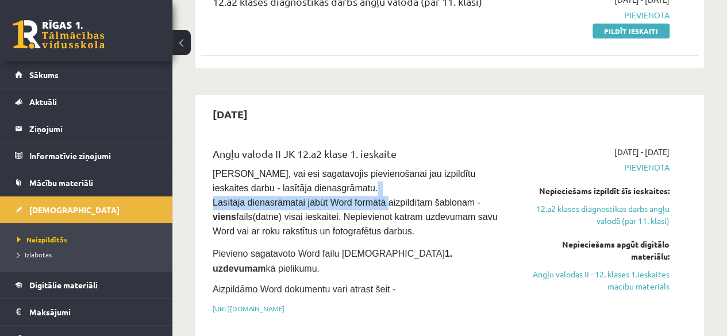
drag, startPoint x: 376, startPoint y: 207, endPoint x: 321, endPoint y: 179, distance: 61.9
click at [321, 179] on pre "Pārliecinies, vai esi sagatavojis pievienošanai jau izpildītu ieskaites darbu -…" at bounding box center [362, 203] width 299 height 72
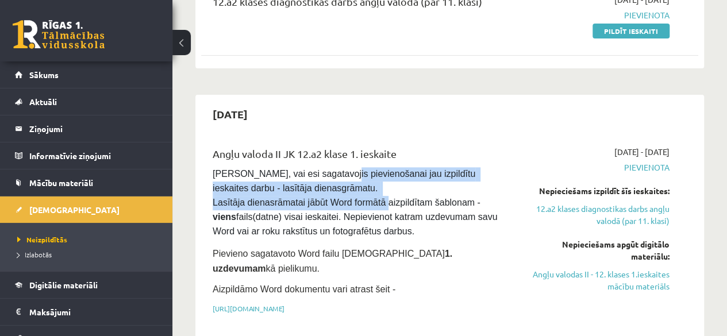
click at [321, 179] on pre "Pārliecinies, vai esi sagatavojis pievienošanai jau izpildītu ieskaites darbu -…" at bounding box center [362, 203] width 299 height 72
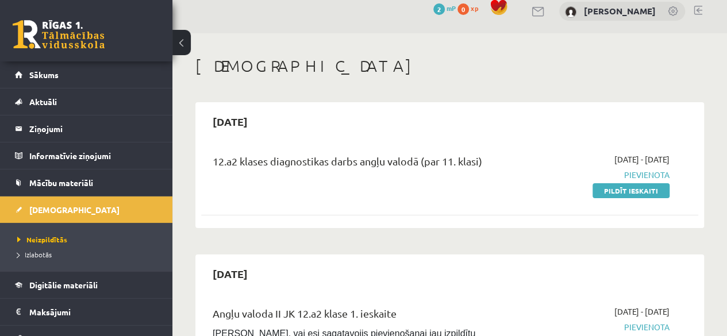
scroll to position [80, 0]
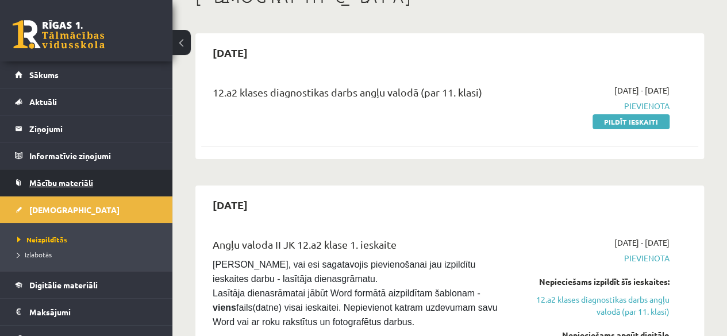
click at [98, 183] on link "Mācību materiāli" at bounding box center [86, 183] width 143 height 26
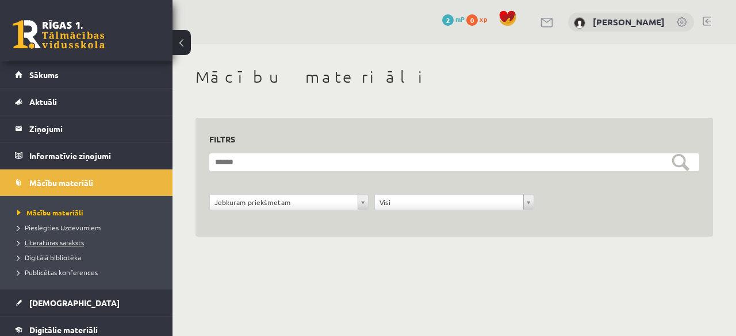
click at [68, 245] on span "Literatūras saraksts" at bounding box center [50, 242] width 67 height 9
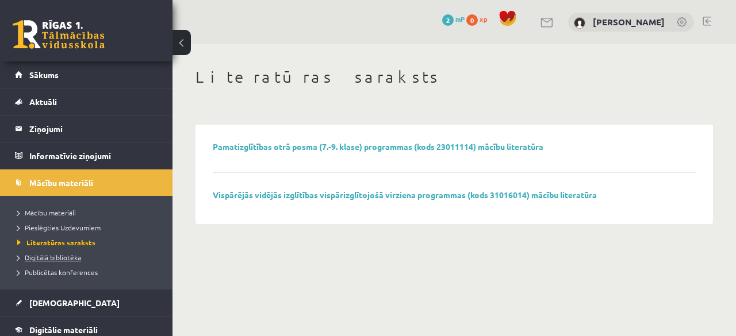
click at [75, 257] on span "Digitālā bibliotēka" at bounding box center [49, 257] width 64 height 9
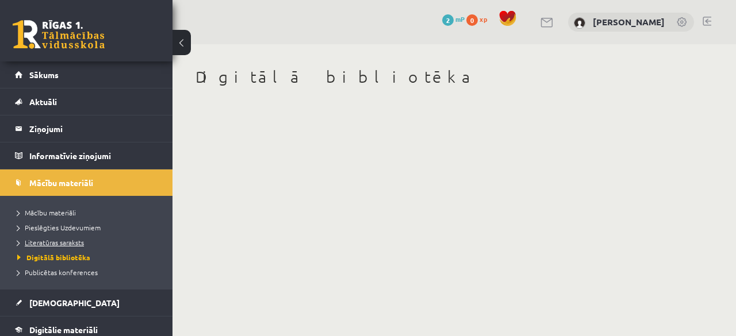
click at [63, 243] on span "Literatūras saraksts" at bounding box center [50, 242] width 67 height 9
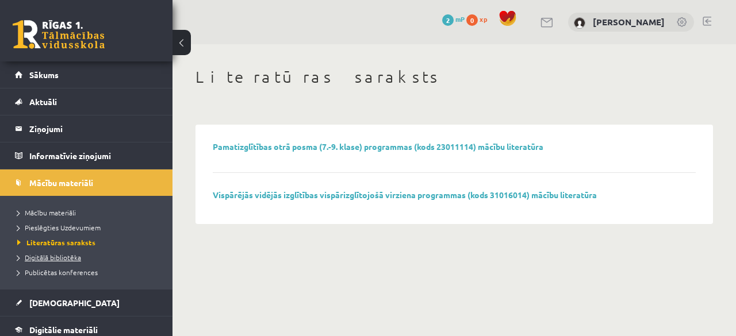
click at [61, 257] on span "Digitālā bibliotēka" at bounding box center [49, 257] width 64 height 9
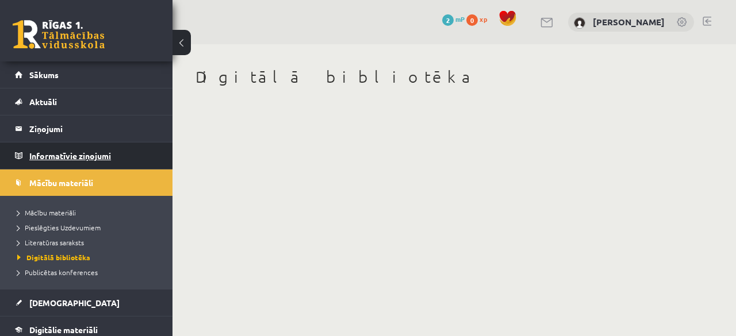
click at [52, 152] on legend "Informatīvie ziņojumi 0" at bounding box center [93, 156] width 129 height 26
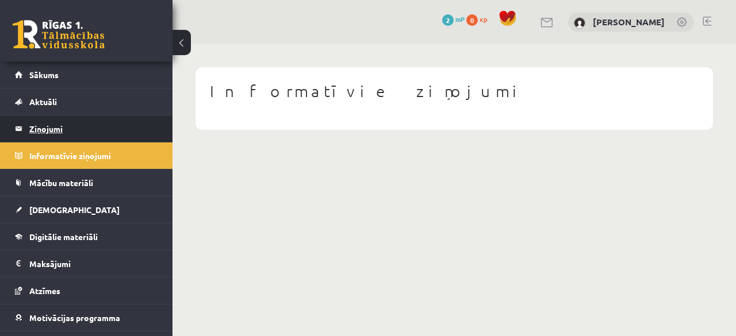
click at [54, 128] on legend "Ziņojumi 0" at bounding box center [93, 129] width 129 height 26
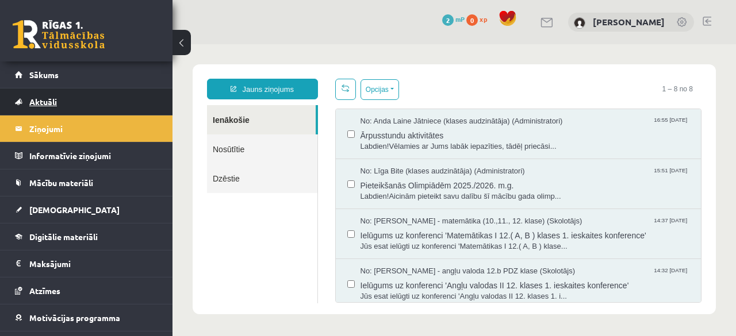
click at [60, 98] on link "Aktuāli" at bounding box center [86, 102] width 143 height 26
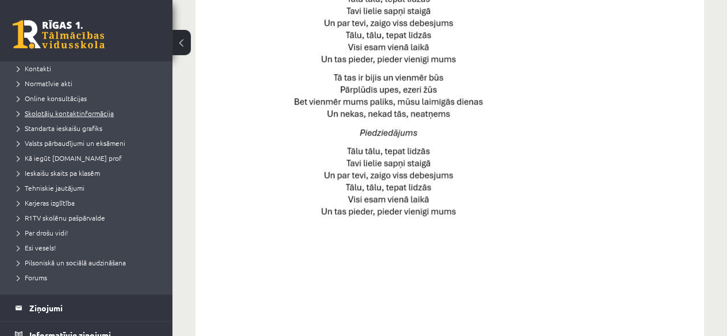
scroll to position [81, 0]
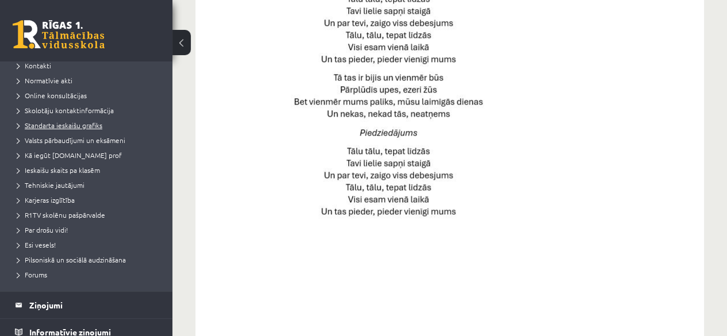
click at [82, 125] on span "Standarta ieskaišu grafiks" at bounding box center [59, 125] width 85 height 9
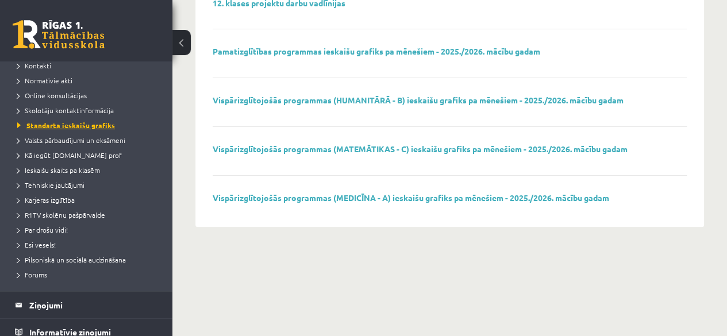
scroll to position [56, 0]
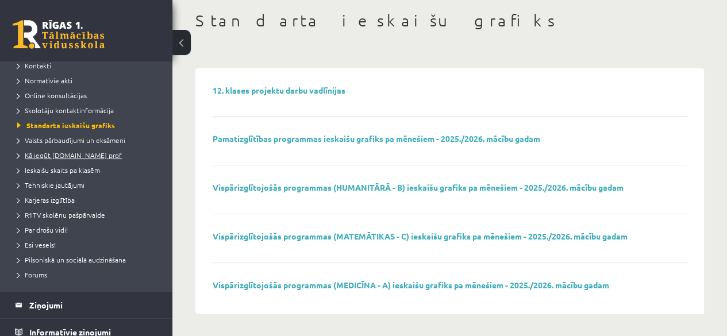
click at [97, 151] on span "Kā iegūt [DOMAIN_NAME] prof" at bounding box center [69, 155] width 105 height 9
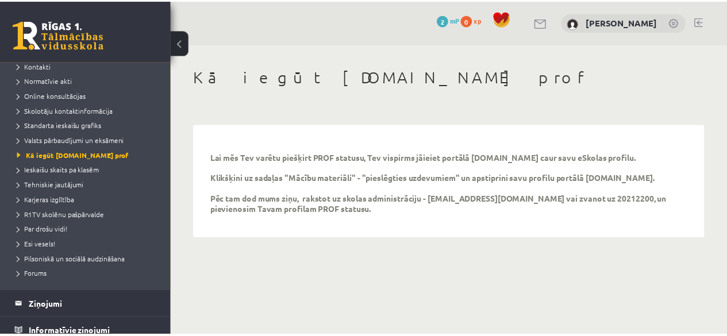
scroll to position [84, 0]
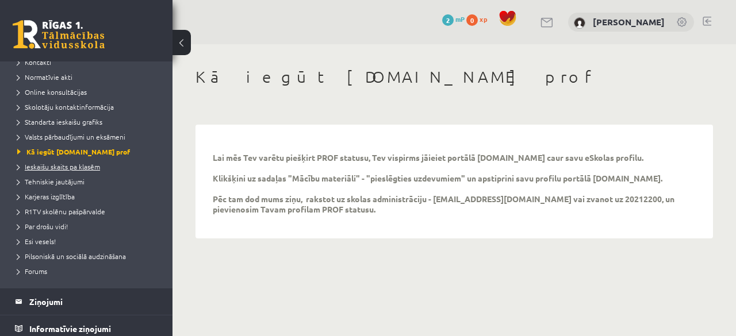
click at [79, 164] on span "Ieskaišu skaits pa klasēm" at bounding box center [58, 166] width 83 height 9
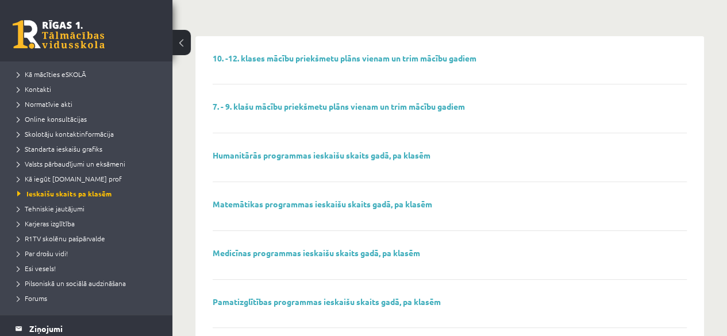
scroll to position [6, 0]
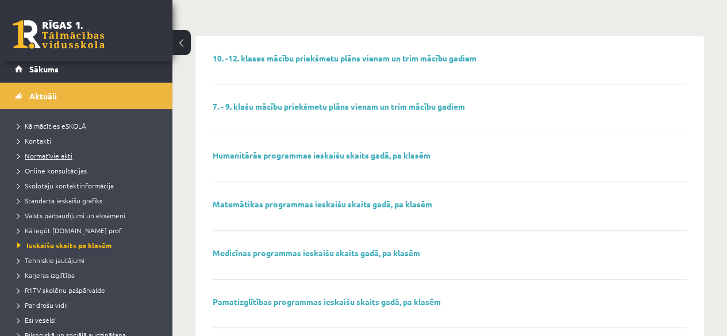
click at [46, 156] on span "Normatīvie akti" at bounding box center [44, 155] width 55 height 9
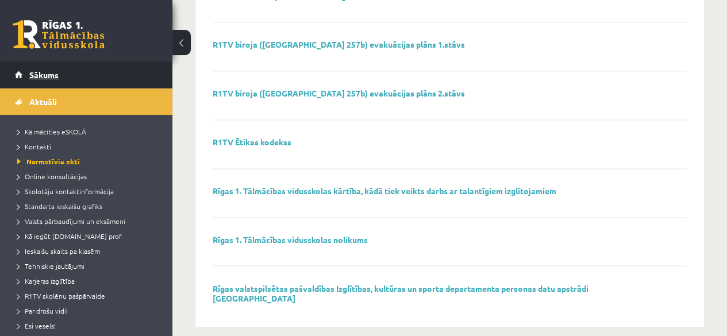
click at [84, 78] on link "Sākums" at bounding box center [86, 74] width 143 height 26
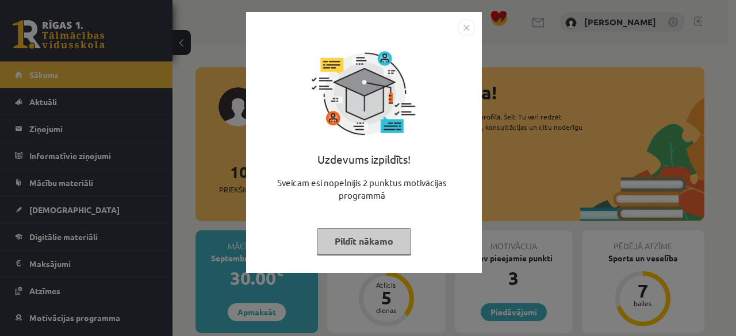
click at [355, 240] on button "Pildīt nākamo" at bounding box center [364, 241] width 94 height 26
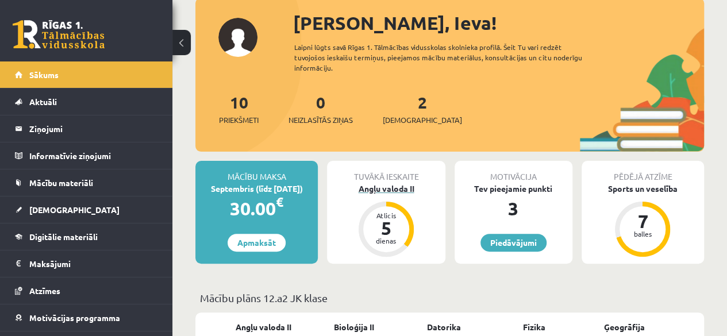
scroll to position [71, 0]
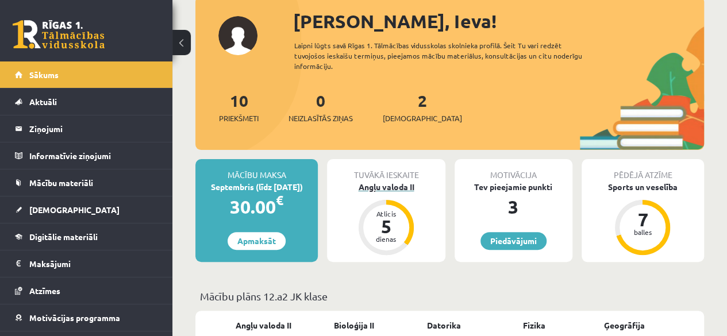
click at [387, 225] on div "5" at bounding box center [386, 226] width 34 height 18
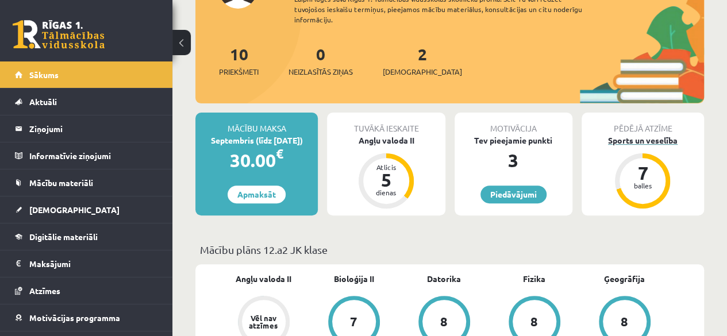
click at [643, 187] on div "balles" at bounding box center [642, 185] width 34 height 7
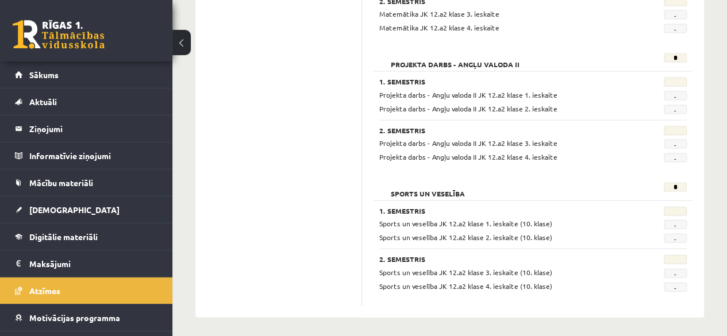
scroll to position [1100, 0]
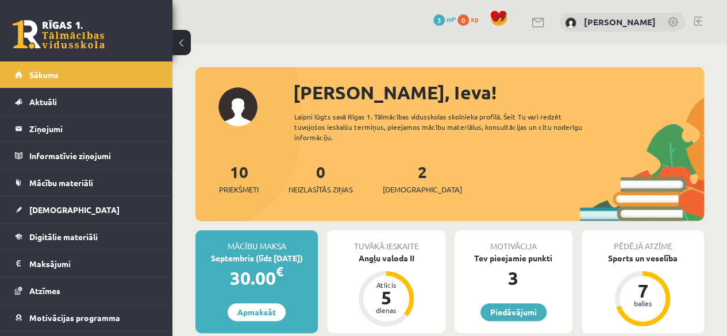
click at [445, 17] on span "3" at bounding box center [438, 19] width 11 height 11
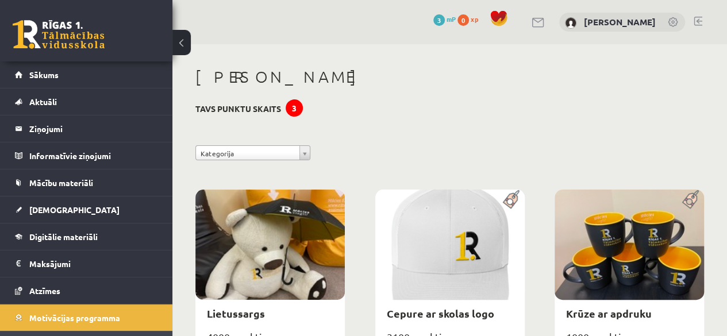
click at [508, 16] on span at bounding box center [498, 18] width 17 height 17
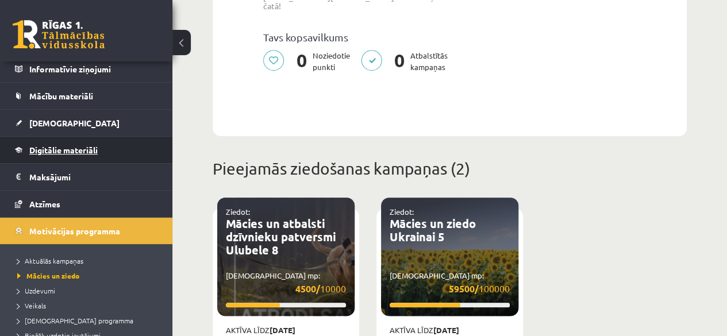
scroll to position [112, 0]
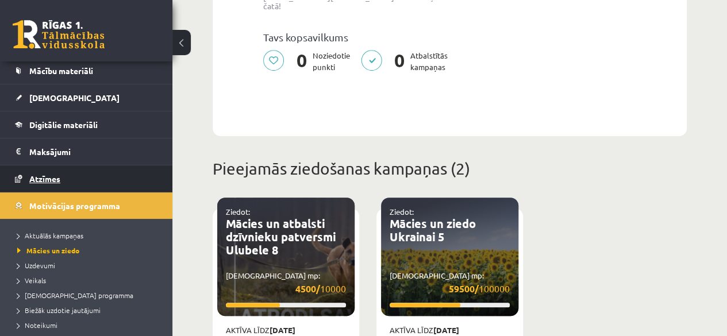
click at [49, 178] on span "Atzīmes" at bounding box center [44, 179] width 31 height 10
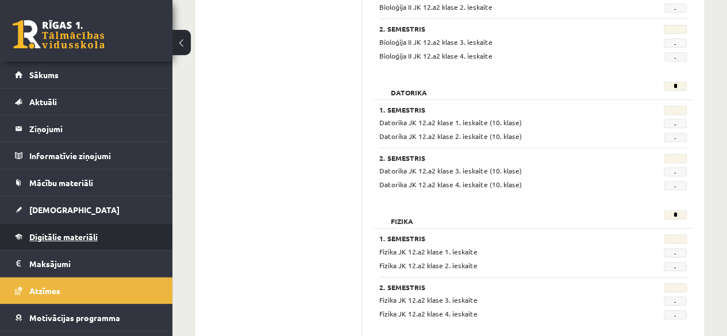
scroll to position [46, 0]
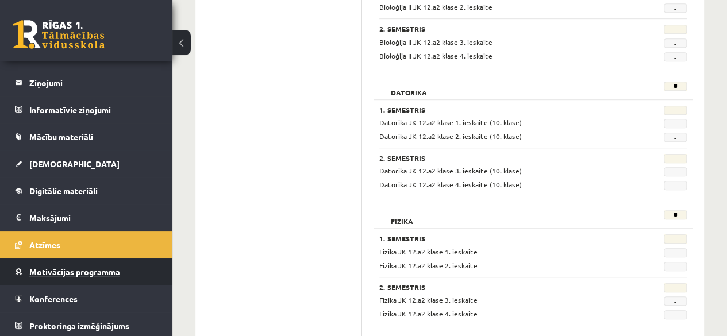
click at [79, 272] on span "Motivācijas programma" at bounding box center [74, 272] width 91 height 10
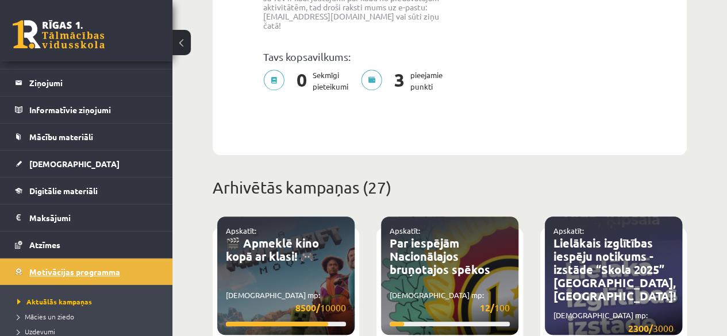
scroll to position [169, 0]
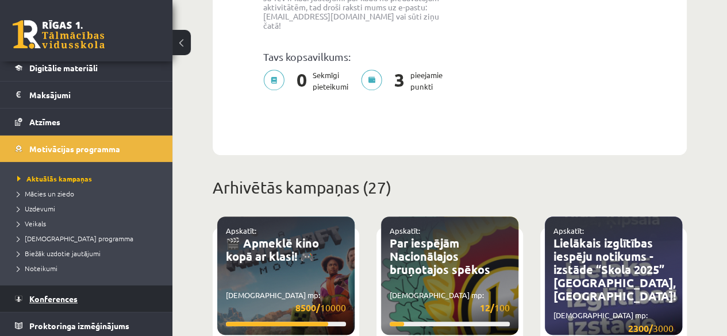
click at [71, 305] on link "Konferences" at bounding box center [86, 299] width 143 height 26
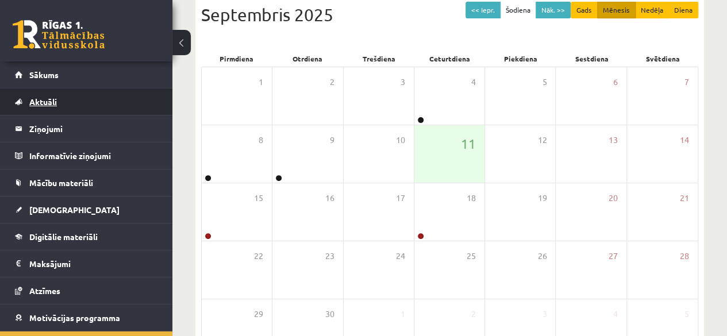
click at [82, 98] on link "Aktuāli" at bounding box center [86, 102] width 143 height 26
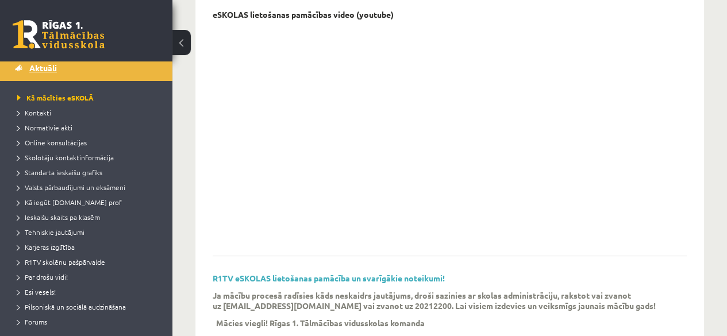
scroll to position [34, 0]
click at [67, 142] on span "Online konsultācijas" at bounding box center [52, 141] width 70 height 9
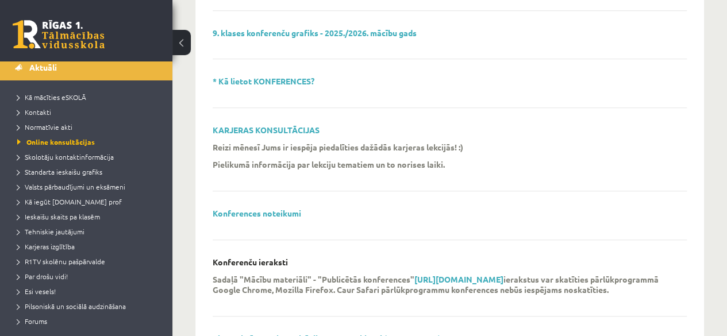
scroll to position [499, 0]
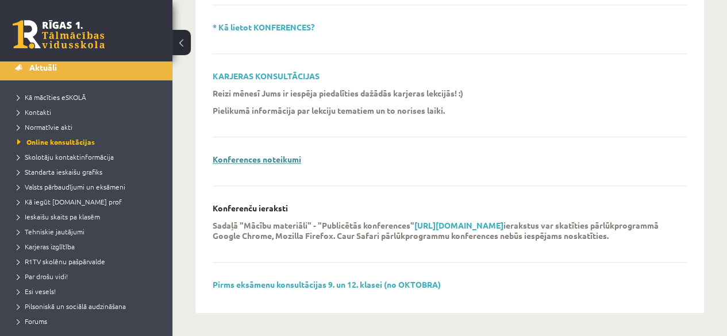
click at [292, 159] on link "Konferences noteikumi" at bounding box center [257, 159] width 89 height 10
